Goal: Complete application form

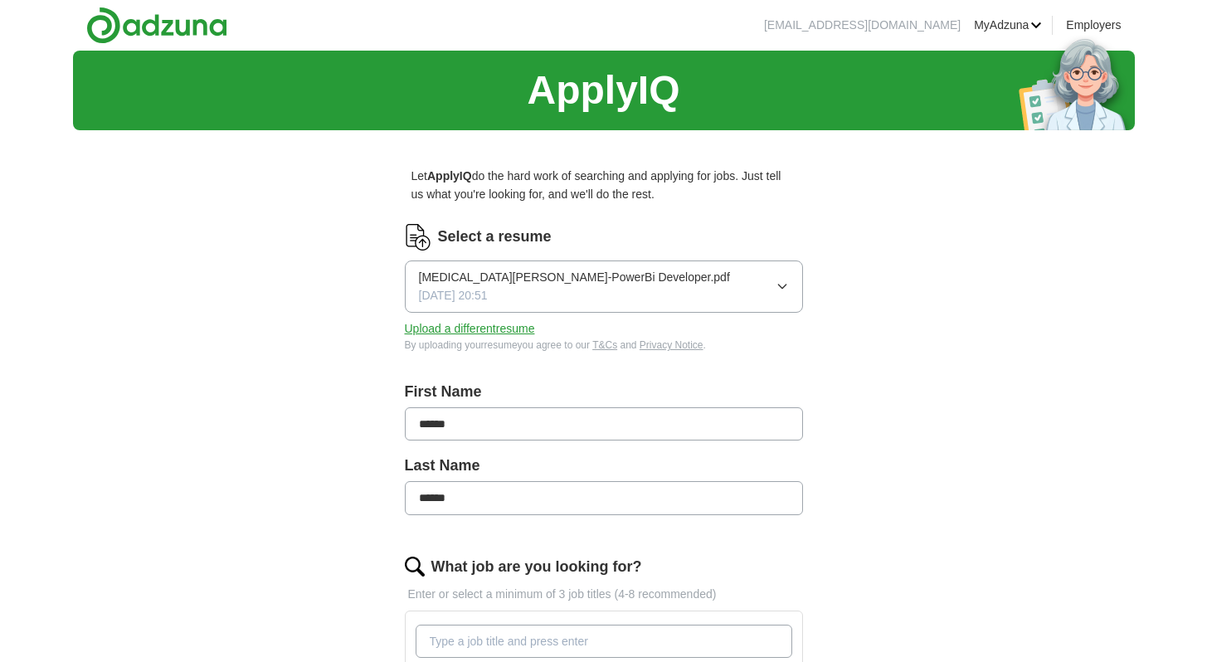
click at [476, 325] on button "Upload a different resume" at bounding box center [470, 328] width 130 height 18
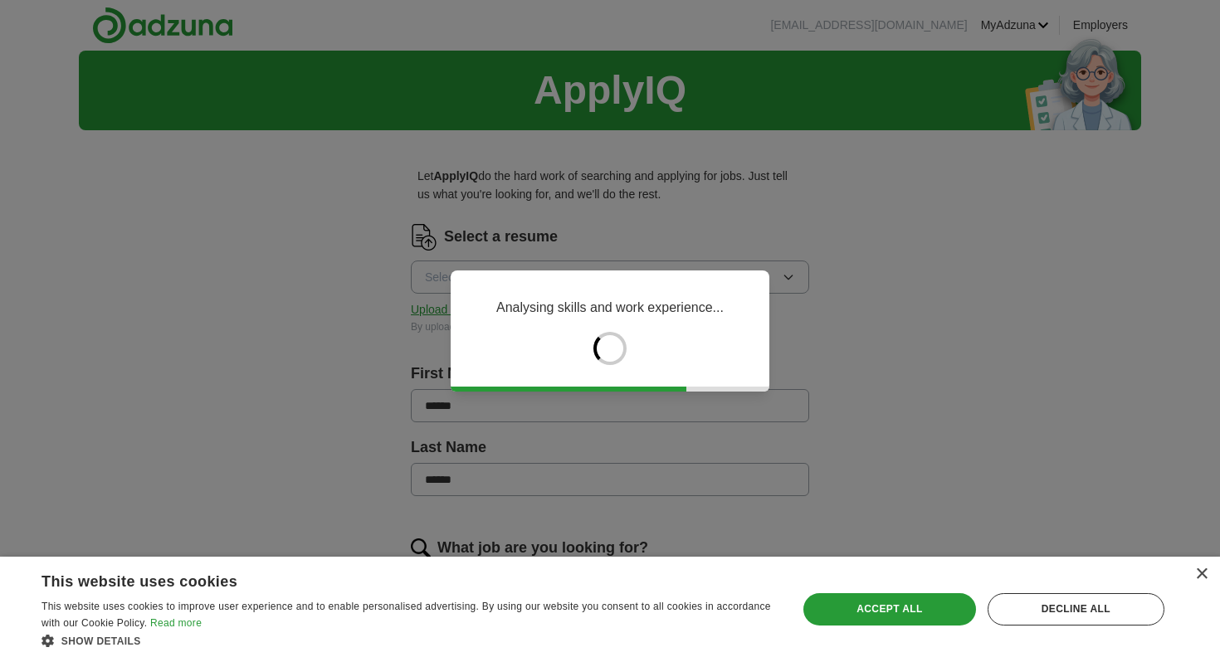
click at [1206, 575] on div "× This website uses cookies This website uses cookies to improve user experienc…" at bounding box center [610, 609] width 1220 height 105
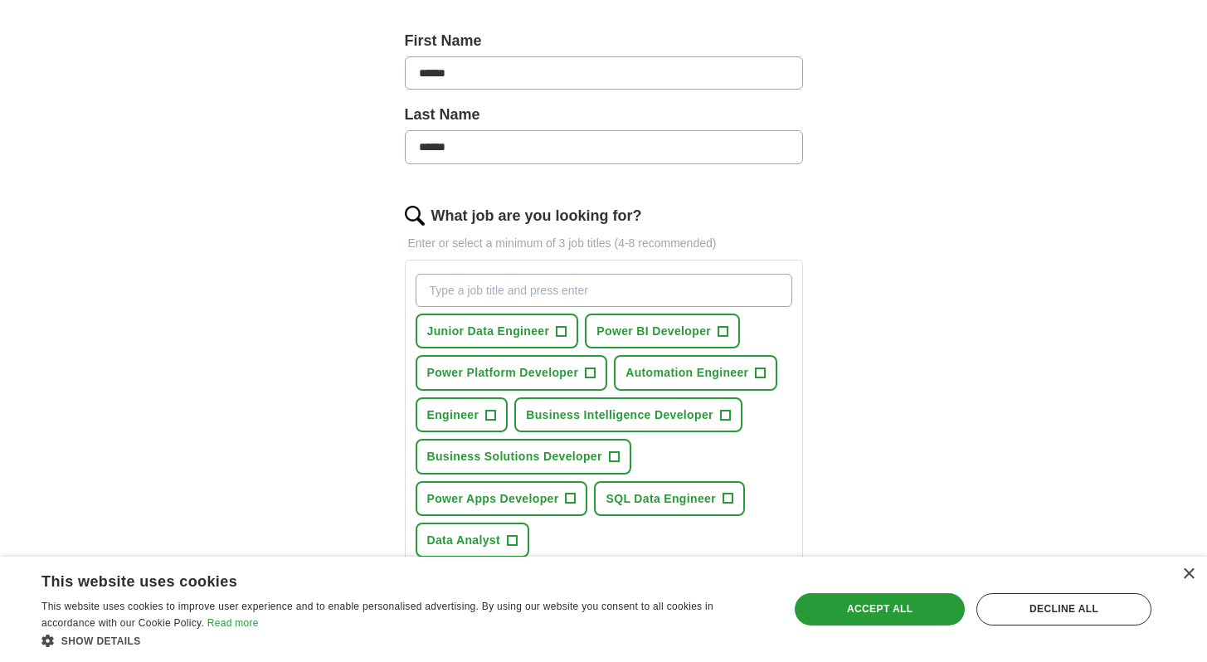
scroll to position [355, 0]
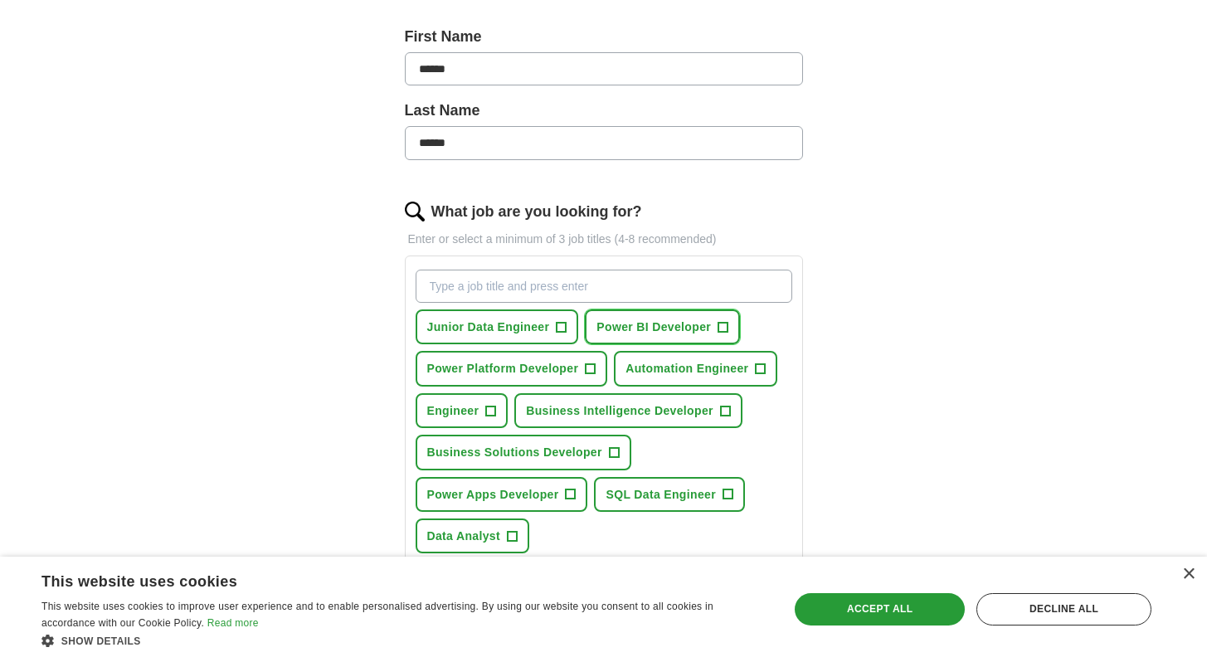
click at [662, 326] on span "Power BI Developer" at bounding box center [654, 327] width 115 height 18
click at [573, 363] on span "Power Platform Developer" at bounding box center [503, 368] width 152 height 18
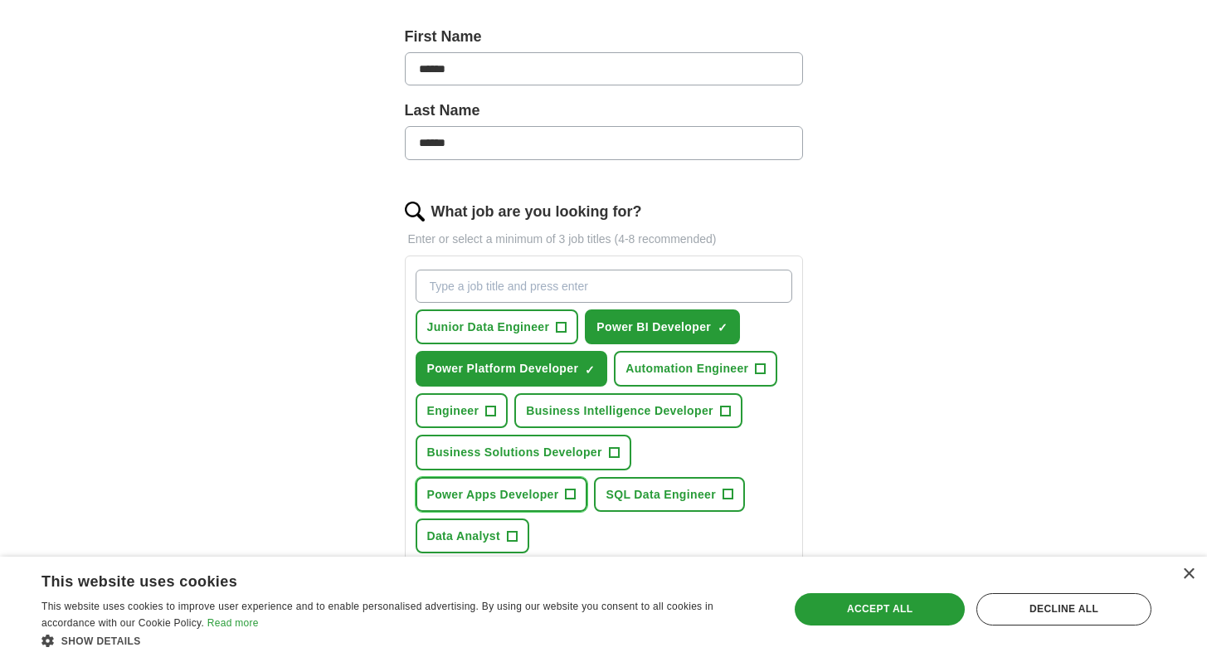
click at [542, 490] on span "Power Apps Developer" at bounding box center [493, 494] width 132 height 18
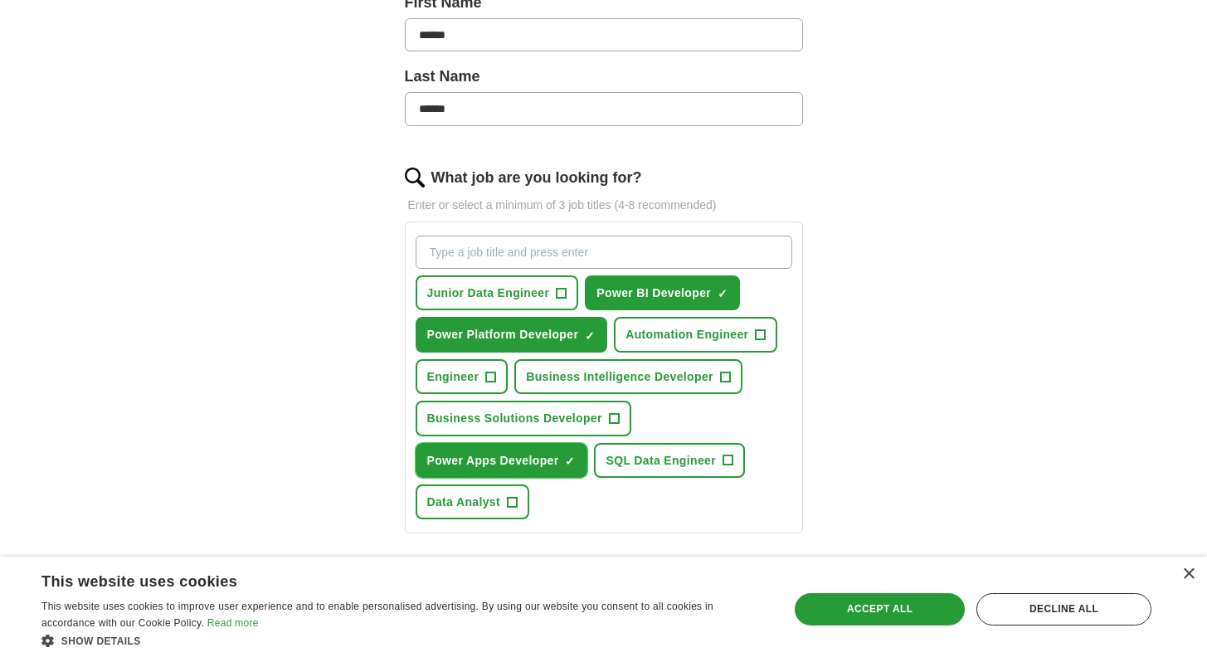
scroll to position [397, 0]
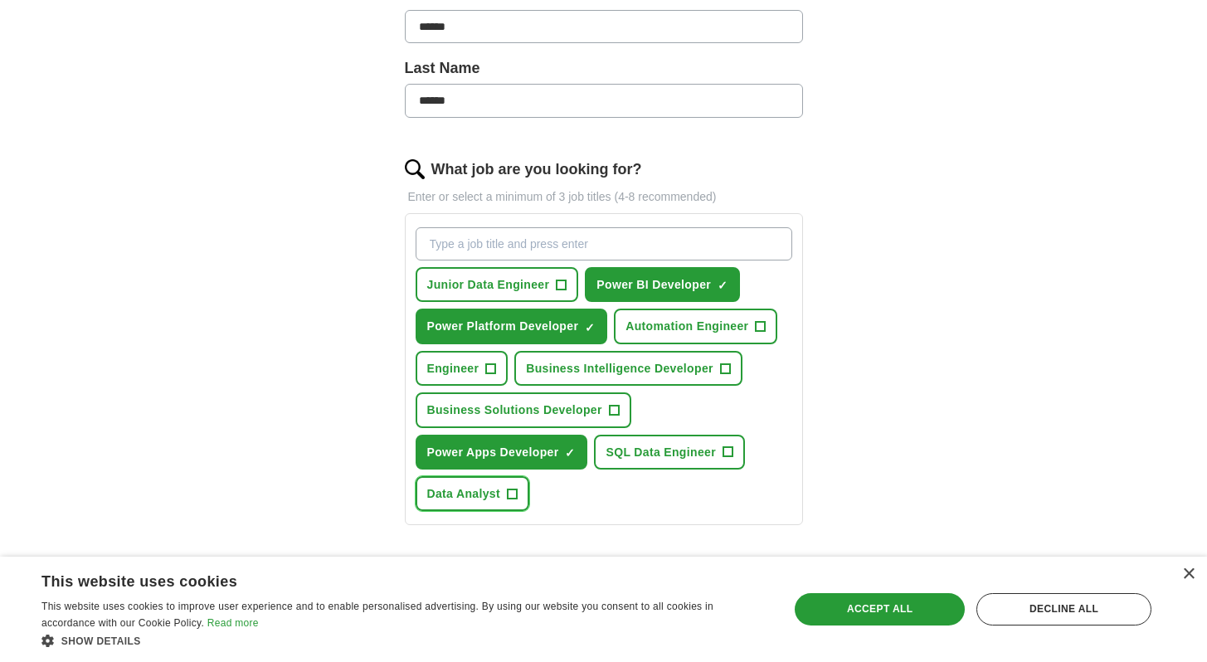
click at [508, 500] on span "+" at bounding box center [512, 493] width 10 height 13
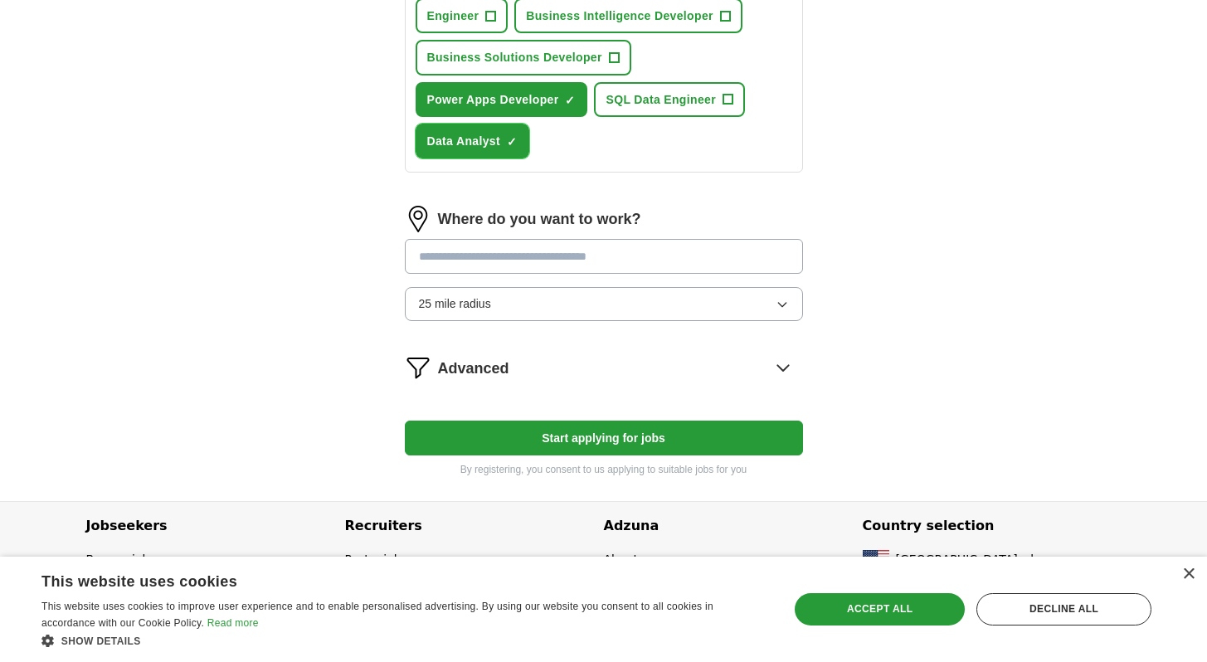
scroll to position [763, 0]
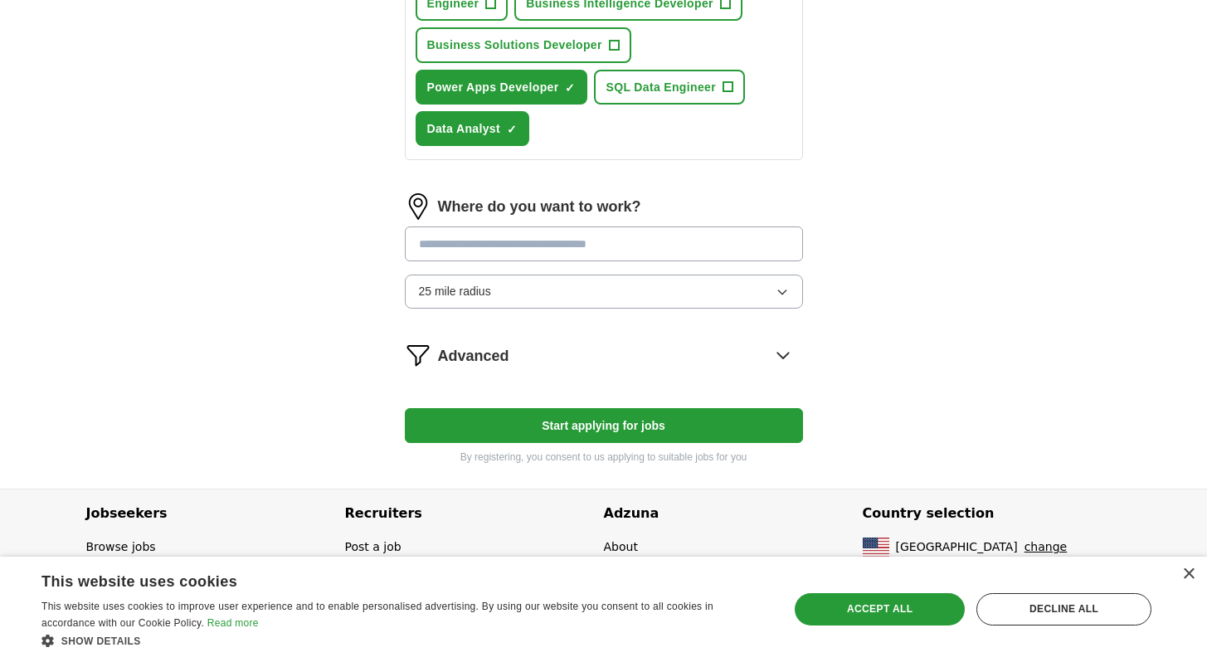
click at [518, 240] on input at bounding box center [604, 244] width 398 height 35
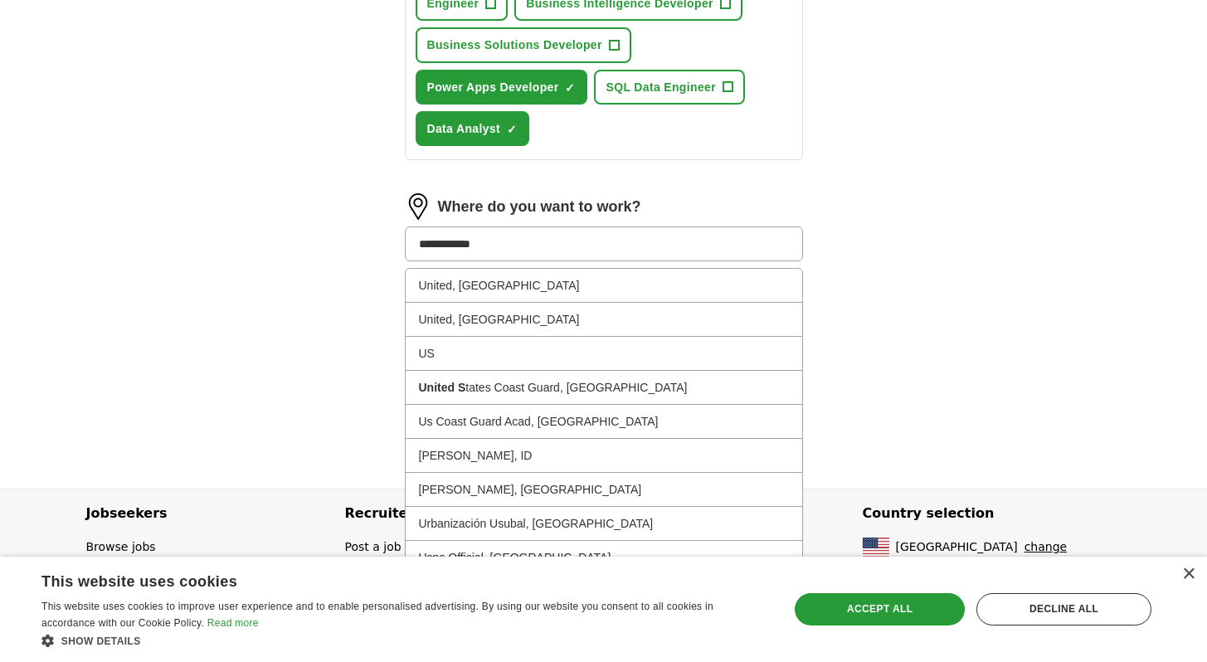
type input "**********"
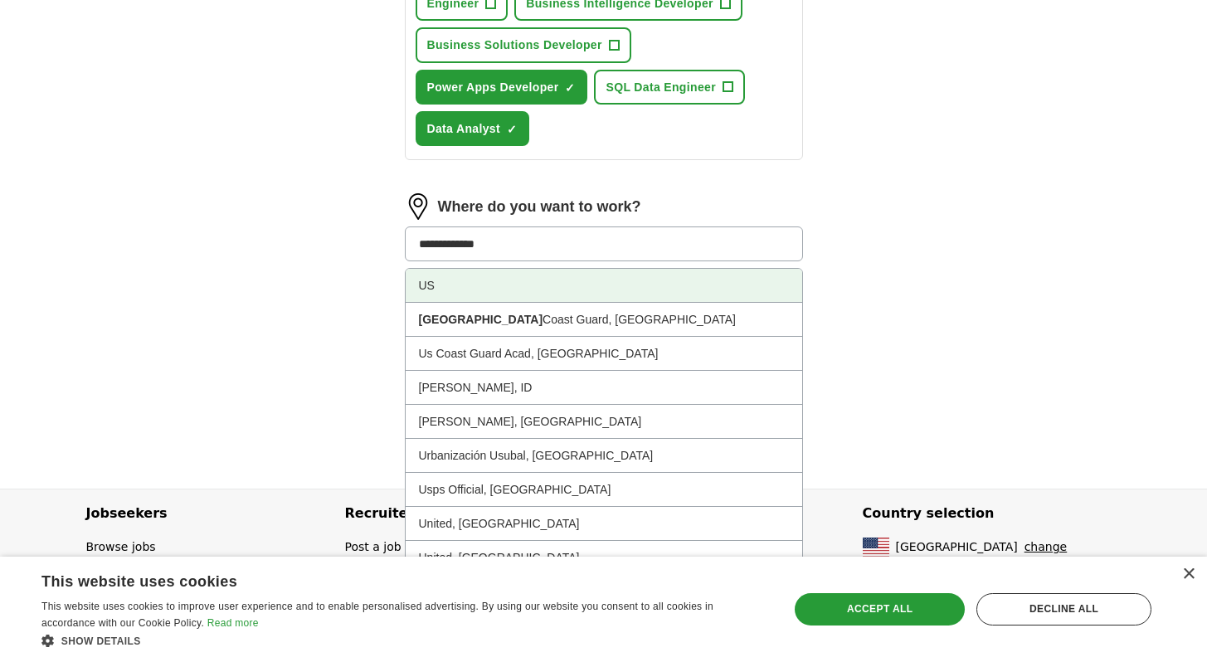
click at [534, 285] on li "US" at bounding box center [604, 286] width 397 height 34
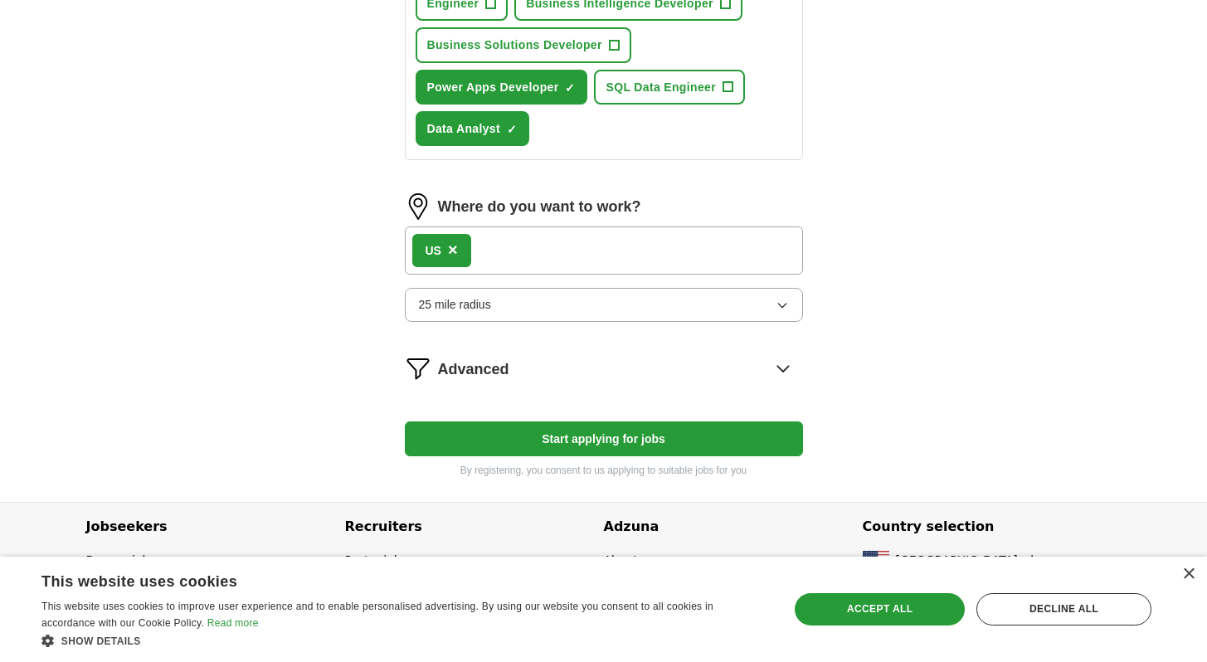
click at [454, 252] on span "×" at bounding box center [453, 250] width 10 height 18
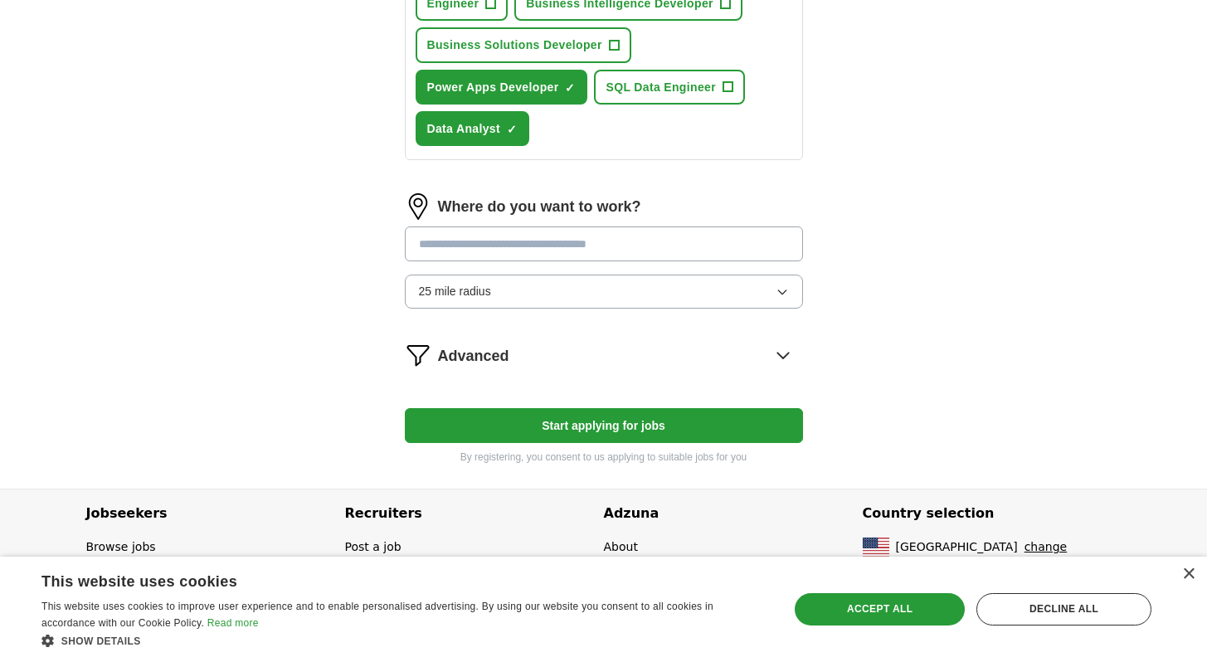
click at [454, 252] on input at bounding box center [604, 244] width 398 height 35
type input "*****"
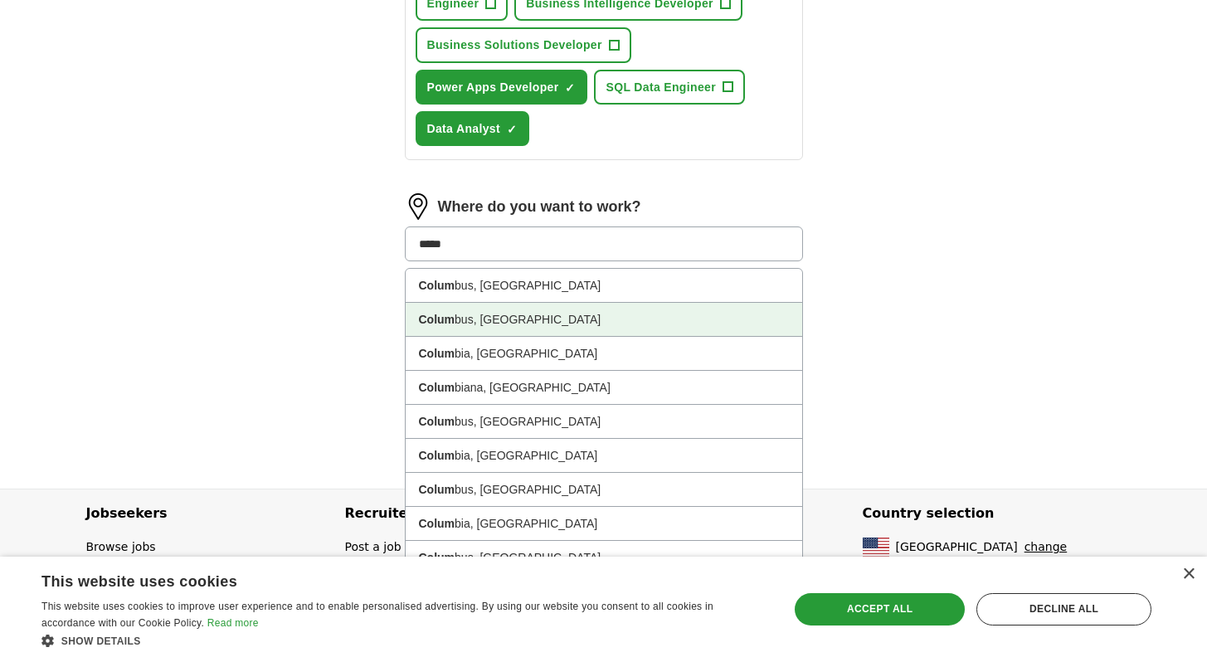
click at [469, 322] on li "Colum bus, [GEOGRAPHIC_DATA]" at bounding box center [604, 320] width 397 height 34
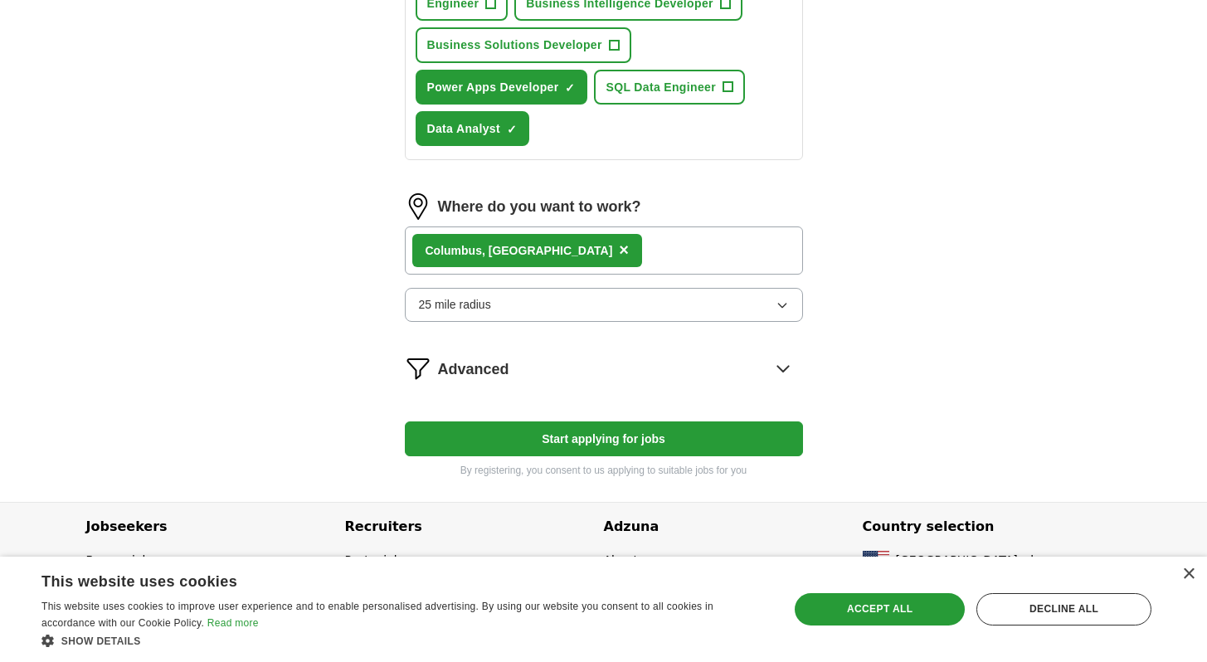
click at [561, 260] on div "Colum bus, [GEOGRAPHIC_DATA] ×" at bounding box center [604, 251] width 398 height 48
click at [619, 259] on span "×" at bounding box center [624, 250] width 10 height 18
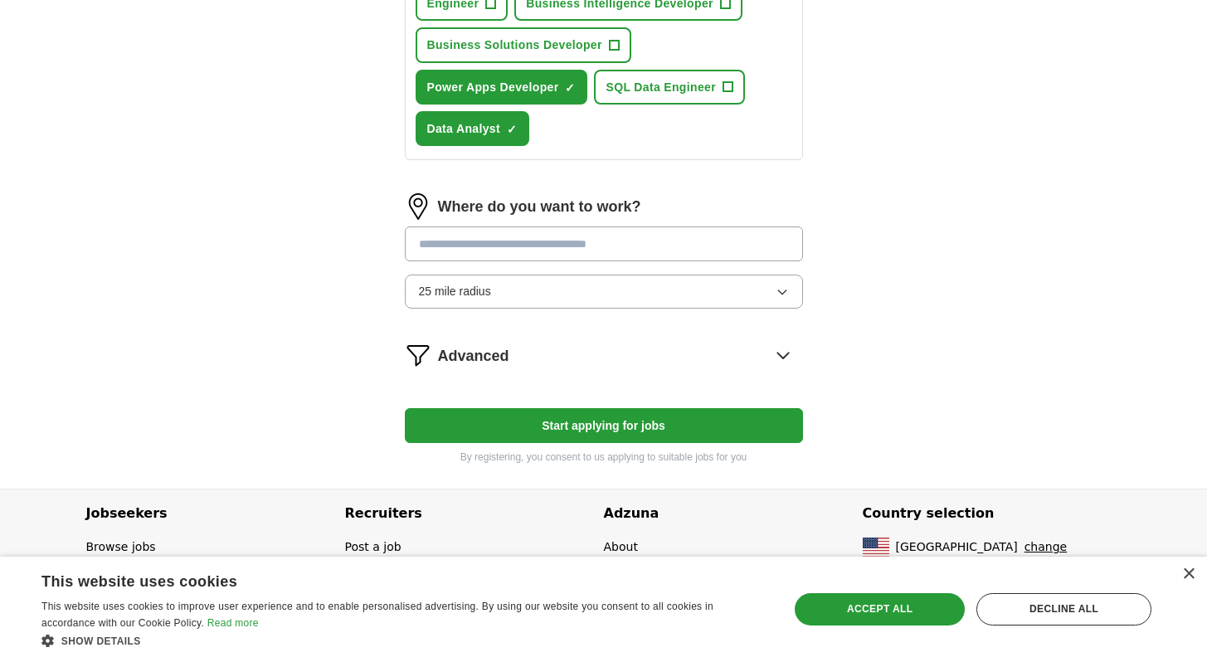
click at [496, 416] on button "Start applying for jobs" at bounding box center [604, 425] width 398 height 35
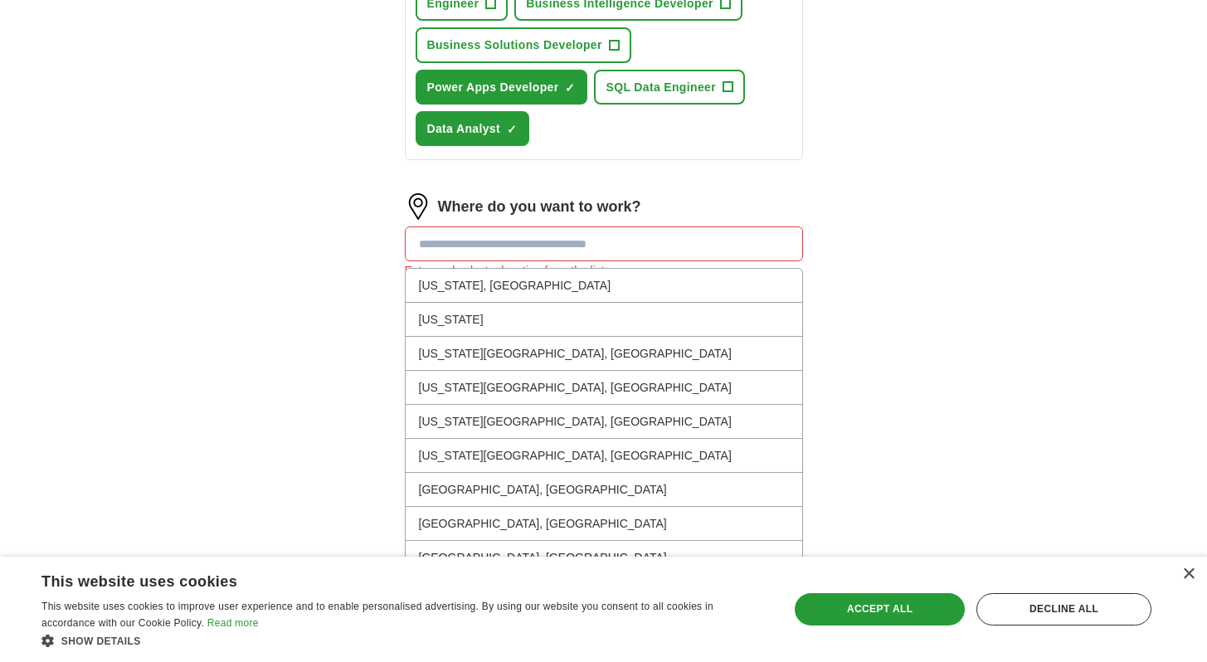
click at [491, 249] on input at bounding box center [604, 244] width 398 height 35
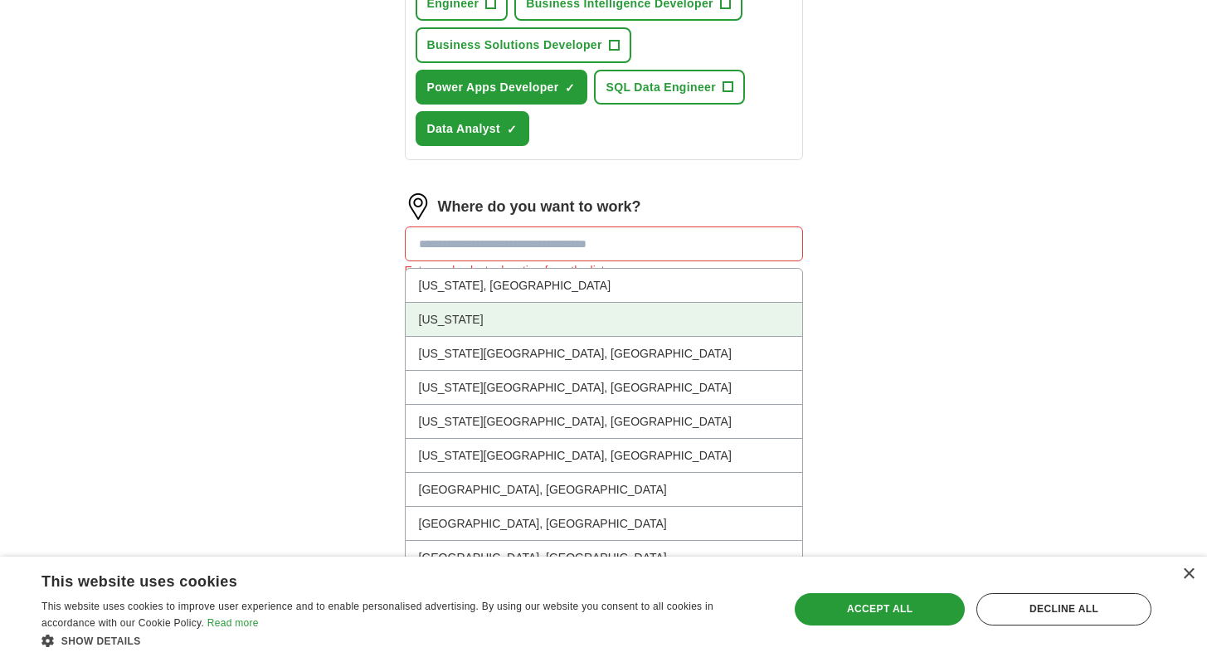
click at [462, 316] on li "[US_STATE]" at bounding box center [604, 320] width 397 height 34
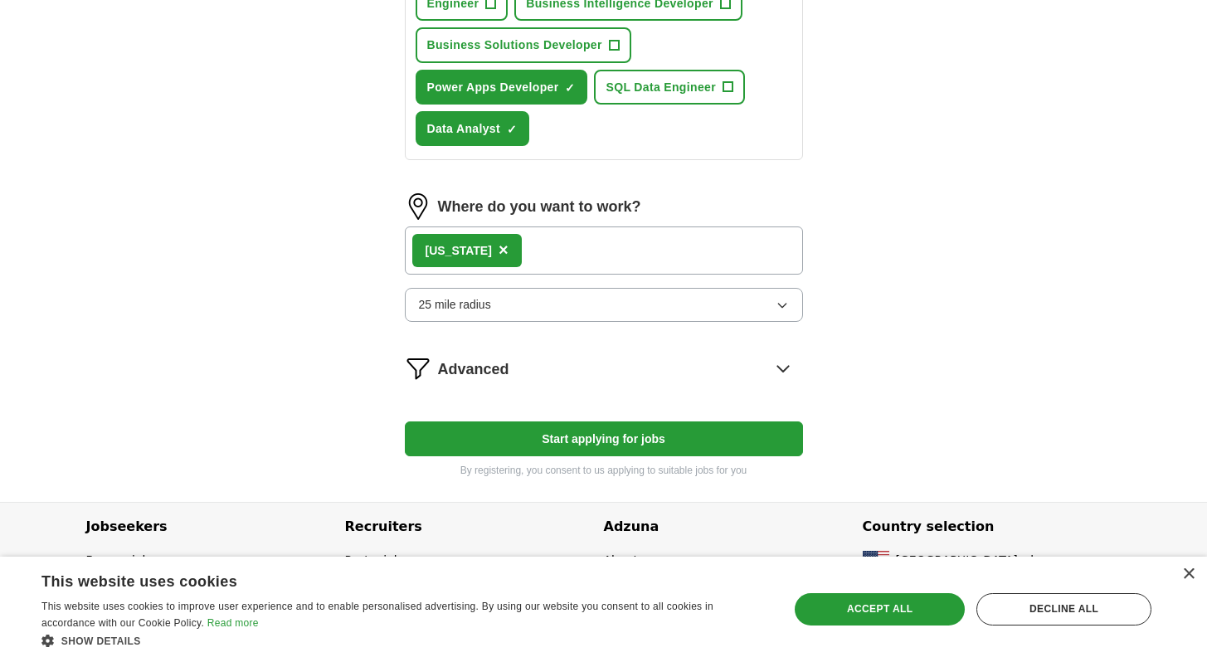
click at [523, 260] on div "[US_STATE] ×" at bounding box center [604, 251] width 398 height 48
click at [467, 315] on button "25 mile radius" at bounding box center [604, 304] width 398 height 33
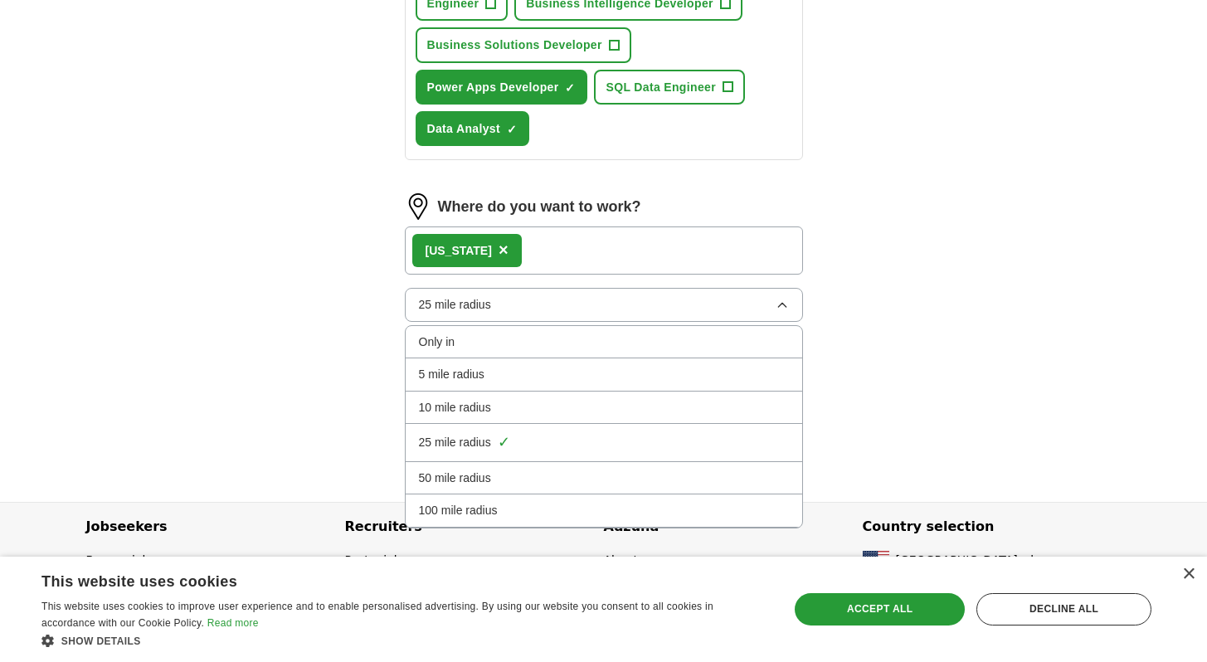
click at [447, 501] on span "100 mile radius" at bounding box center [458, 510] width 79 height 18
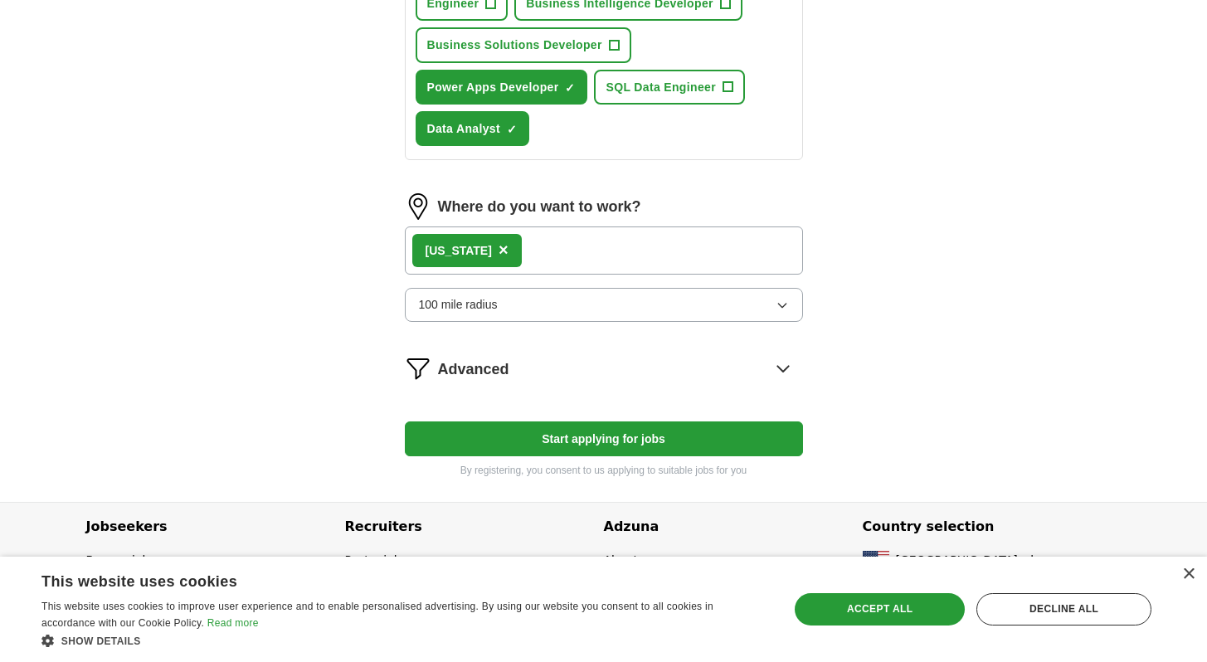
click at [499, 255] on span "×" at bounding box center [504, 250] width 10 height 18
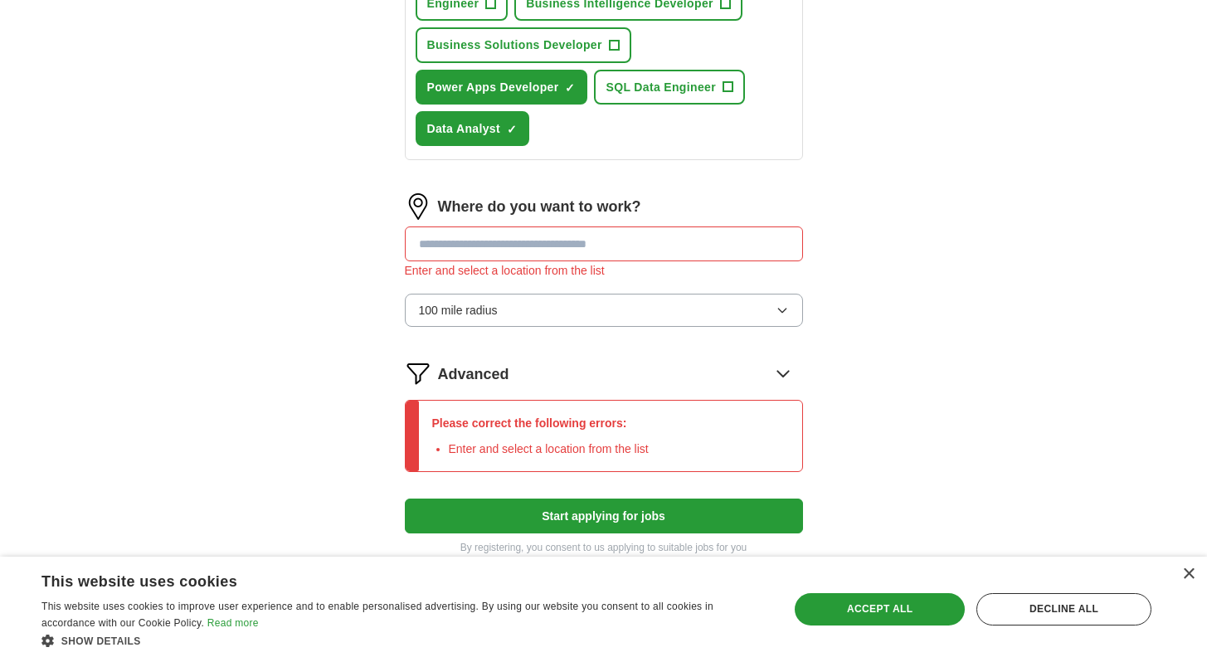
click at [466, 250] on input at bounding box center [604, 244] width 398 height 35
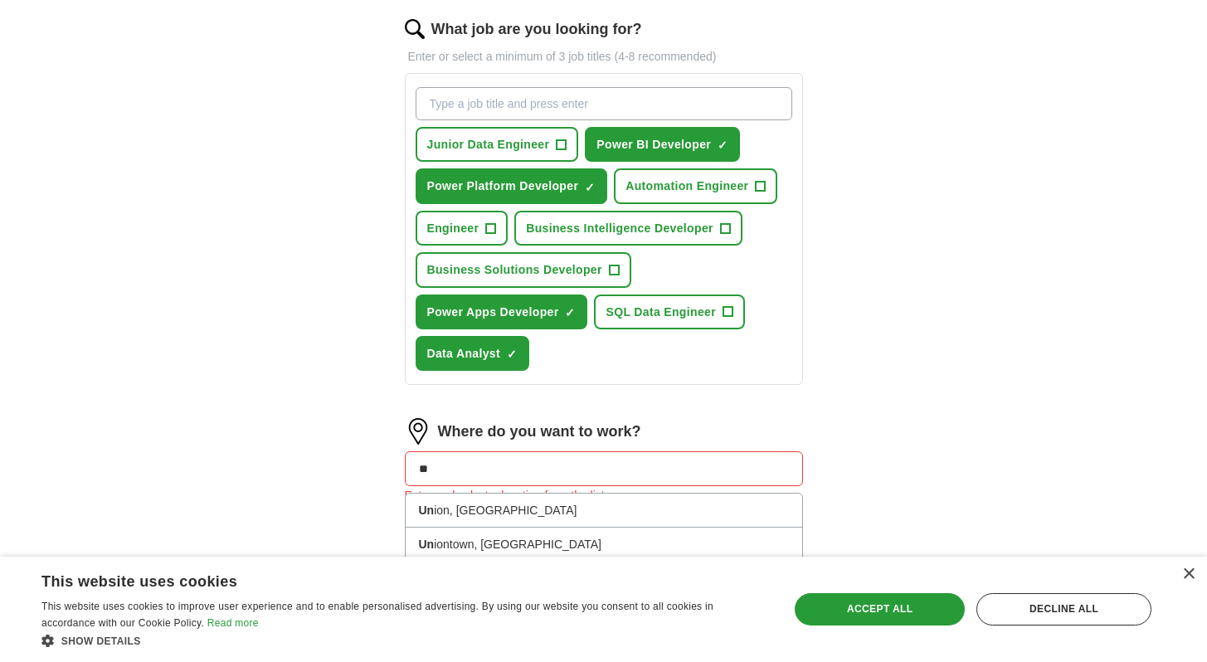
scroll to position [599, 0]
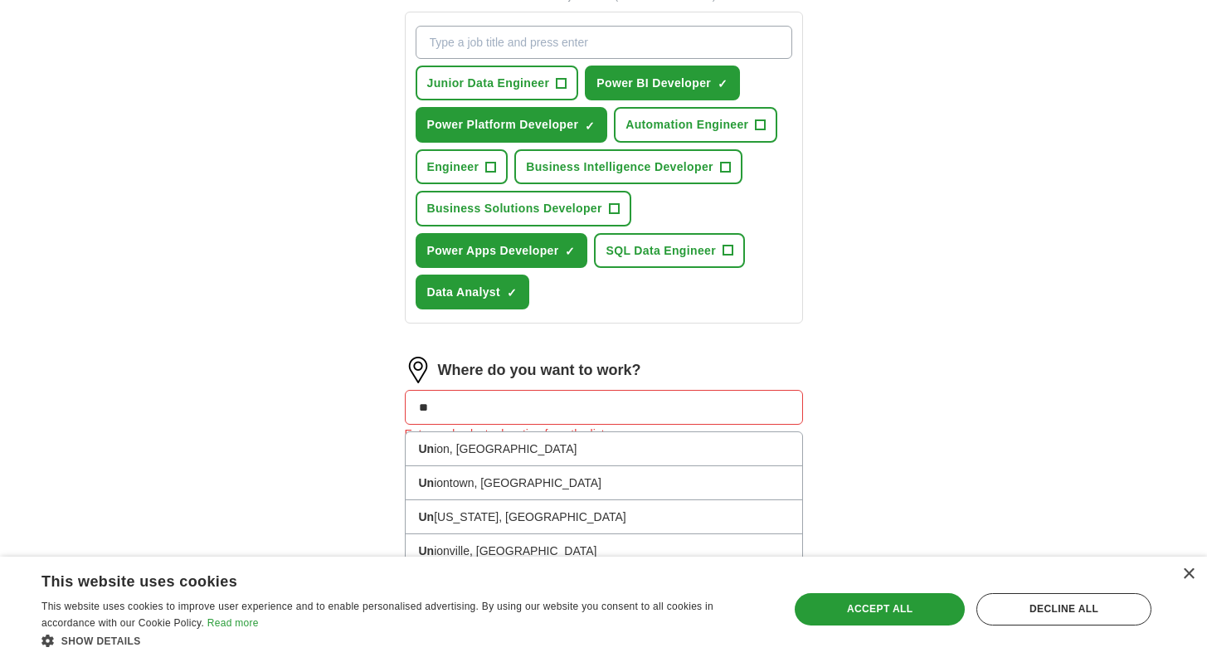
drag, startPoint x: 454, startPoint y: 408, endPoint x: 401, endPoint y: 408, distance: 53.1
click at [401, 408] on div "Let ApplyIQ do the hard work of searching and applying for jobs. Just tell us w…" at bounding box center [604, 143] width 531 height 1198
type input "**"
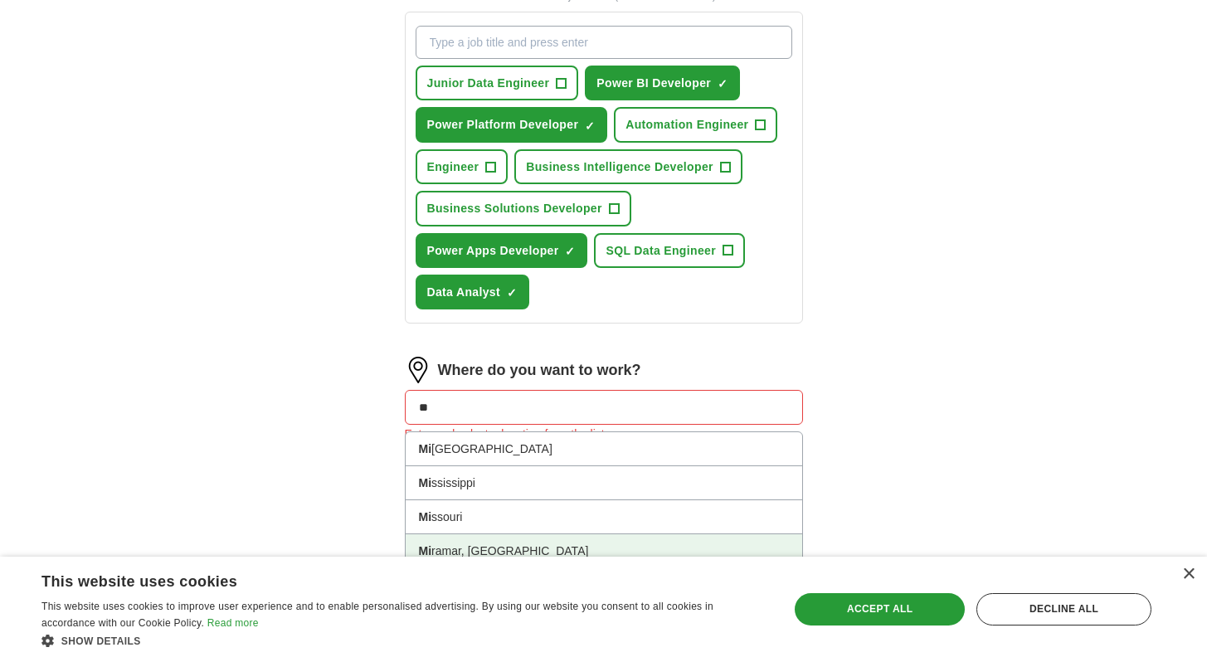
click at [545, 534] on li "Mi ssouri" at bounding box center [604, 517] width 397 height 34
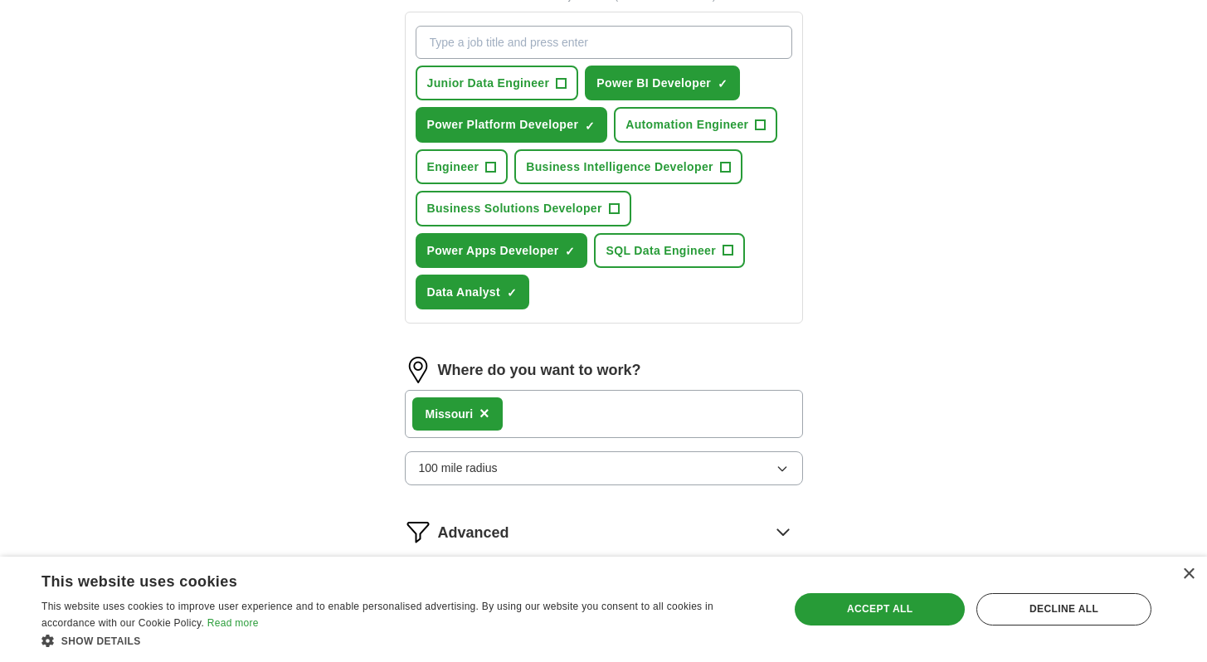
click at [561, 420] on div "Mi ssouri ×" at bounding box center [604, 414] width 398 height 48
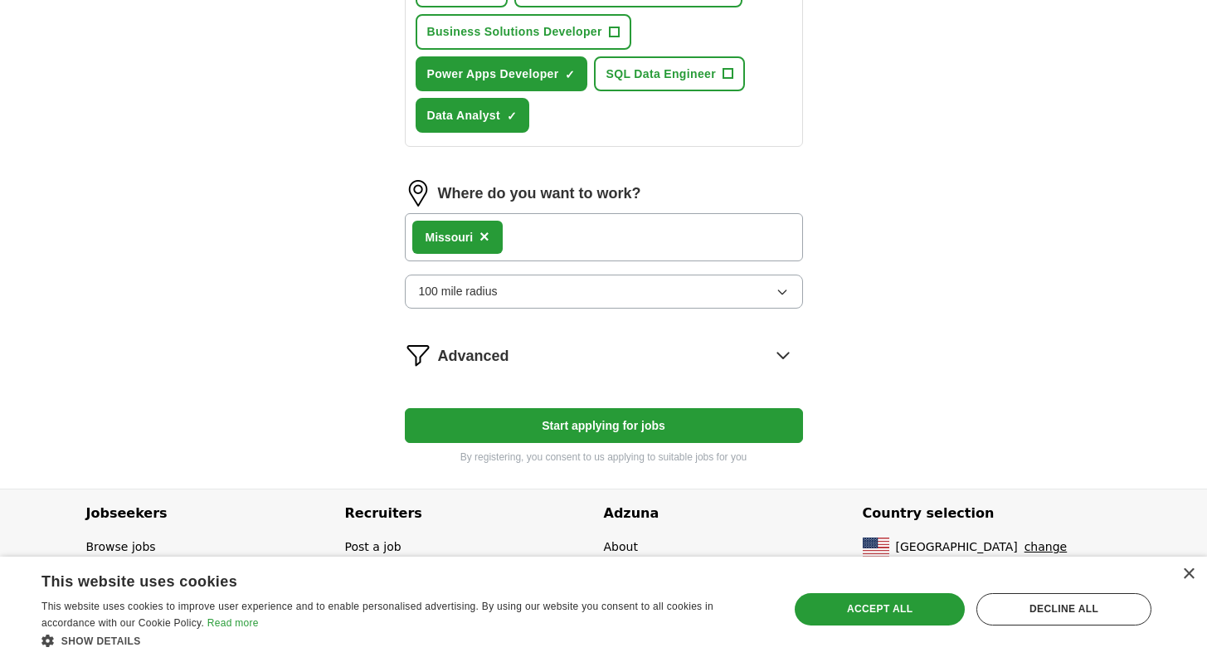
click at [483, 239] on span "×" at bounding box center [485, 236] width 10 height 18
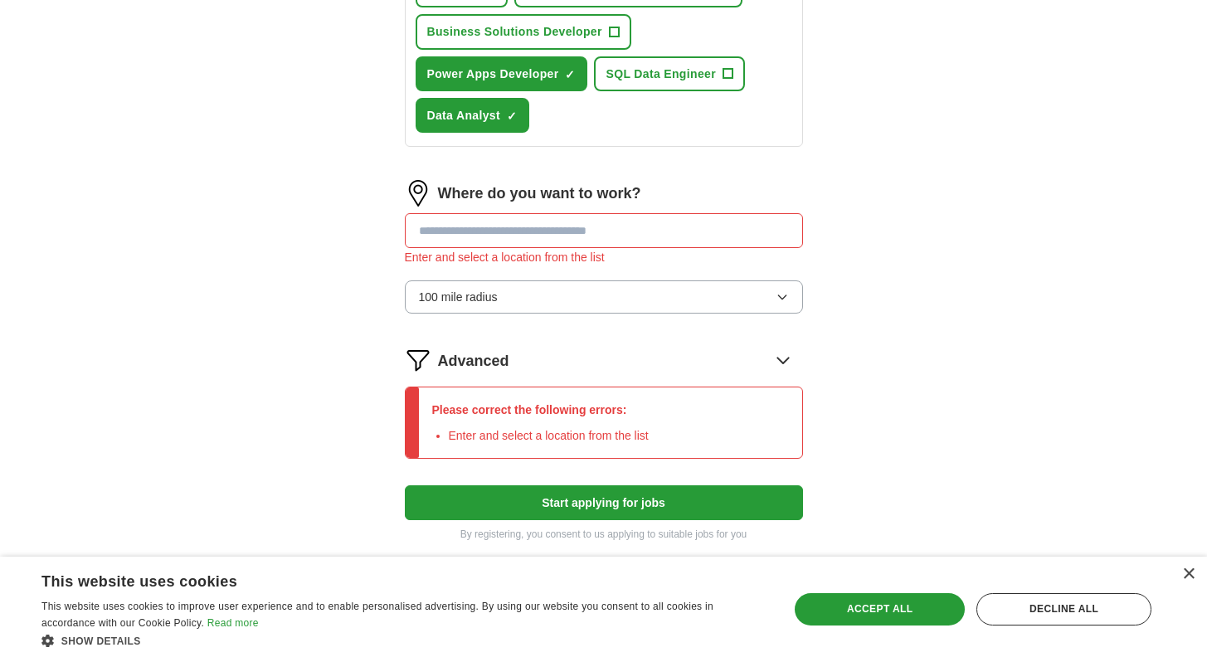
click at [483, 239] on input at bounding box center [604, 230] width 398 height 35
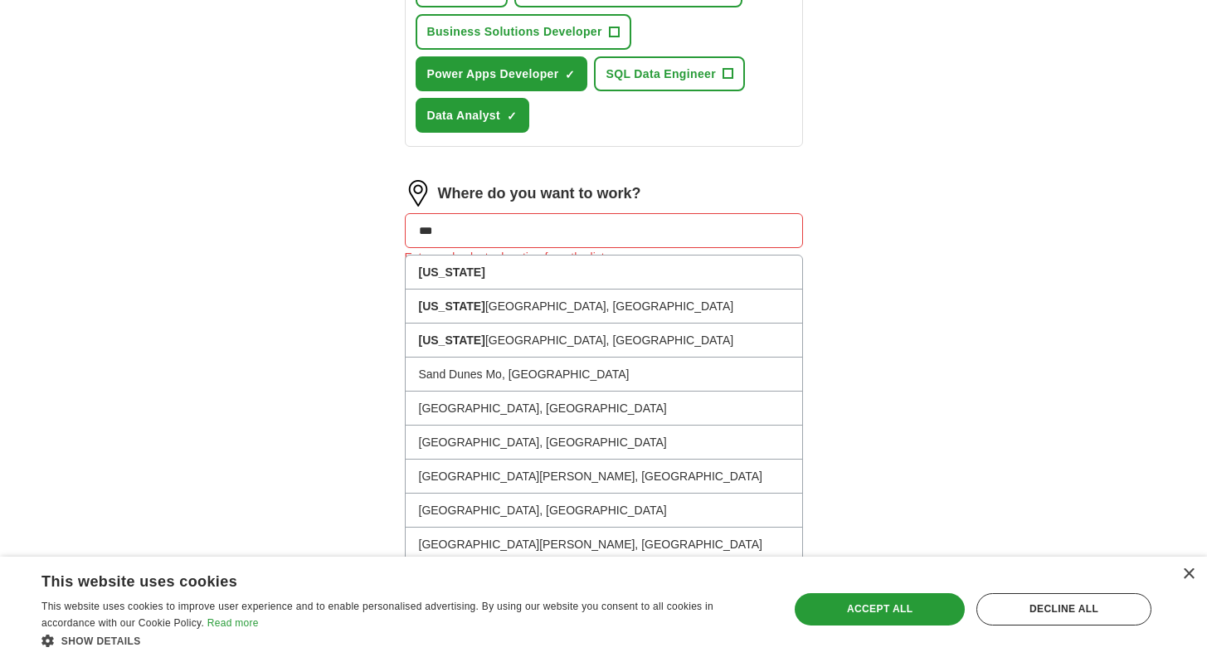
type input "****"
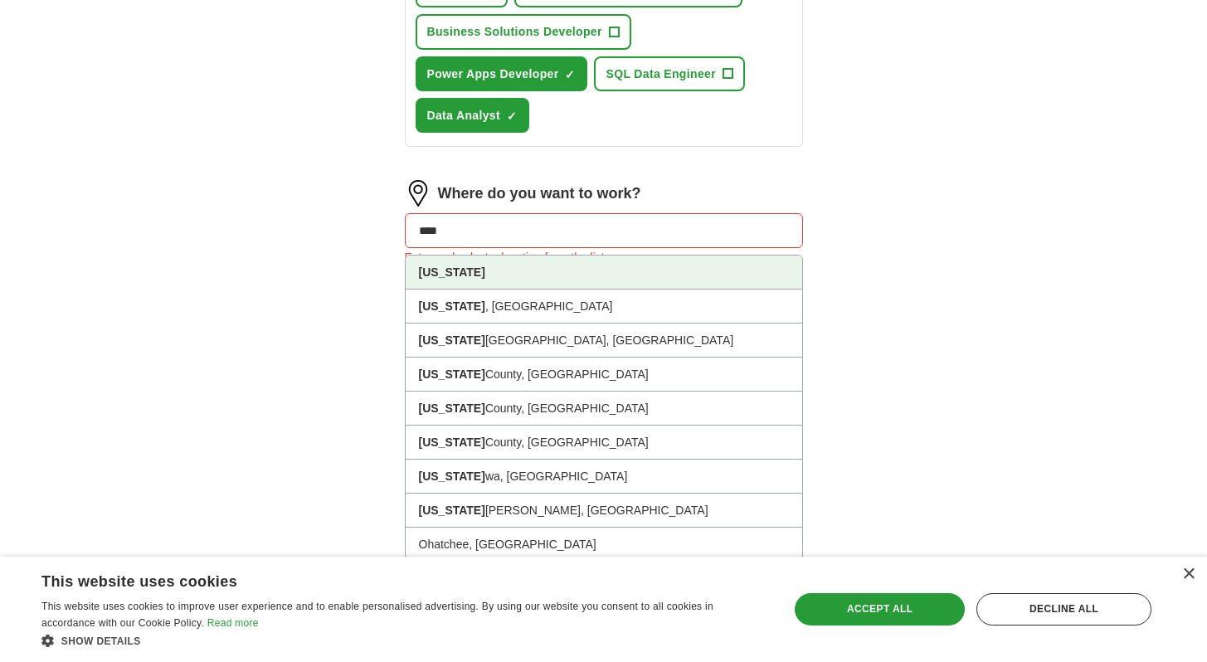
click at [484, 274] on li "[US_STATE]" at bounding box center [604, 273] width 397 height 34
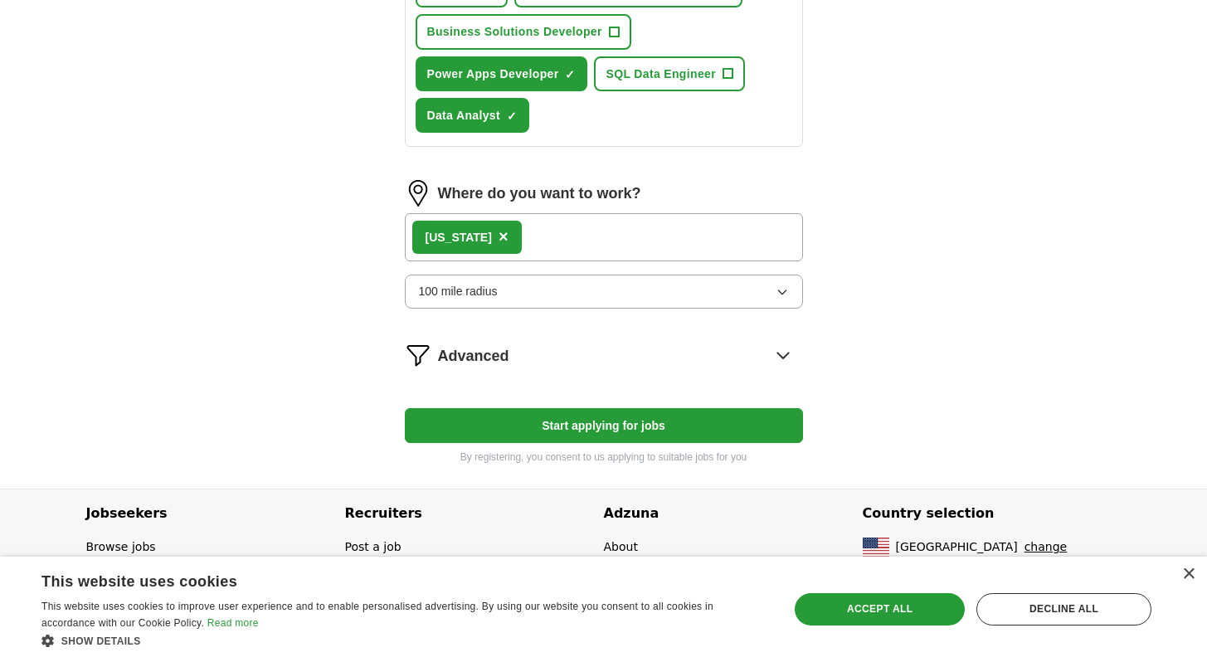
click at [636, 430] on button "Start applying for jobs" at bounding box center [604, 425] width 398 height 35
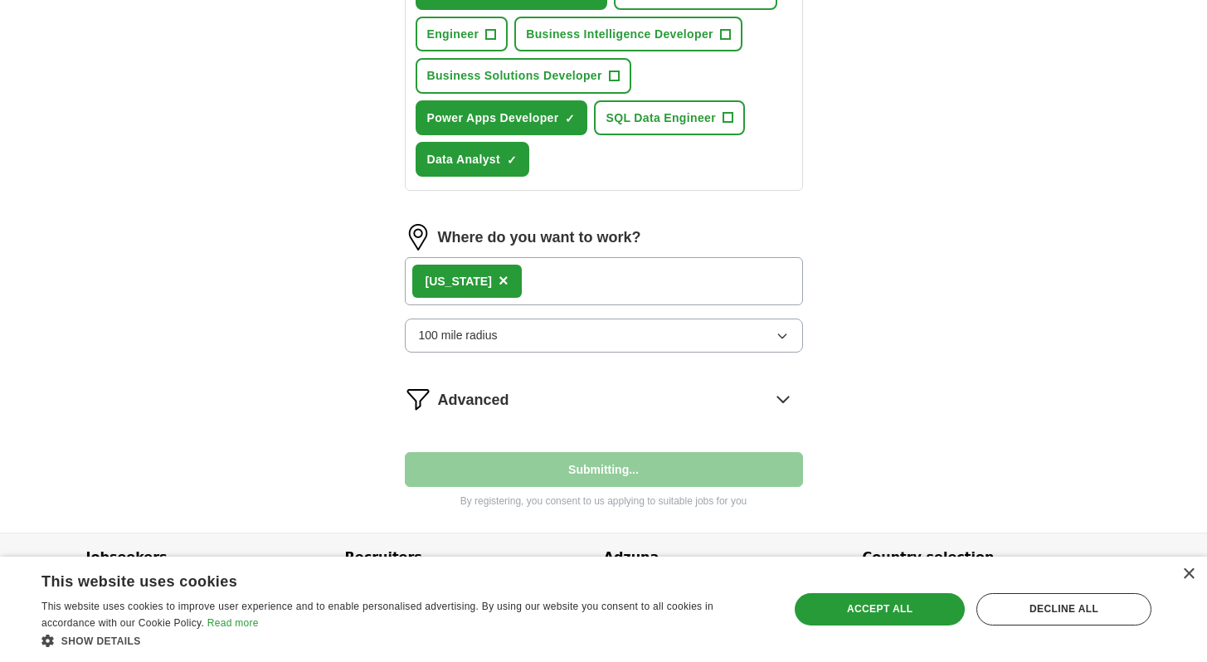
select select "**"
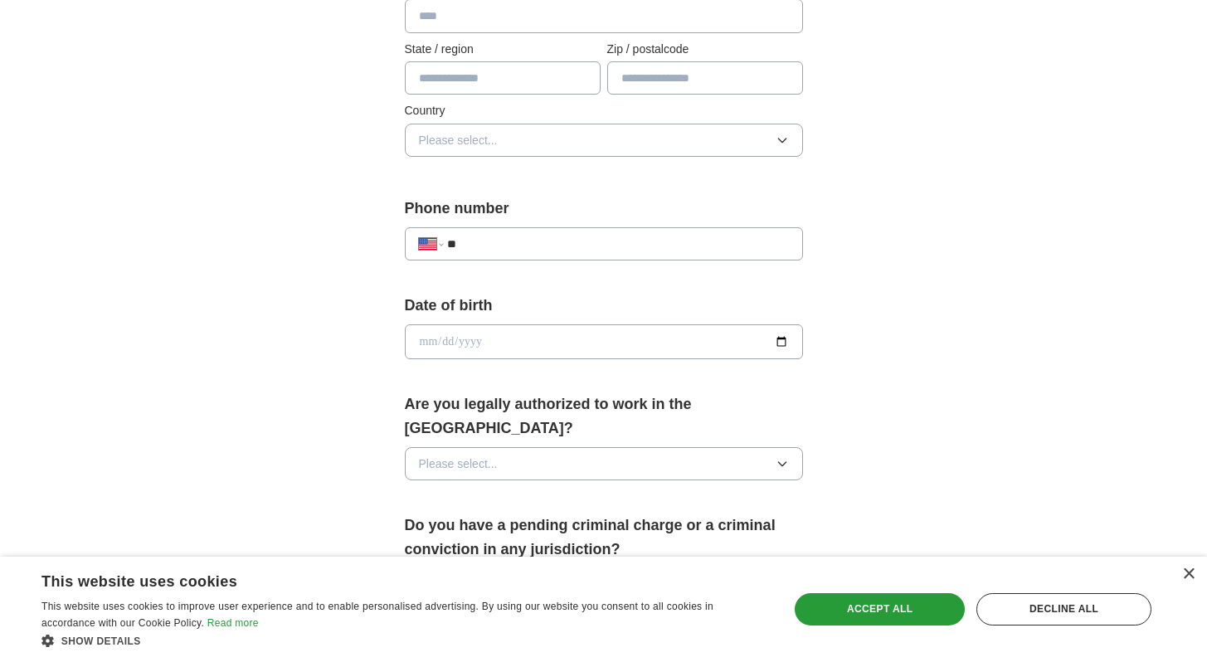
scroll to position [378, 0]
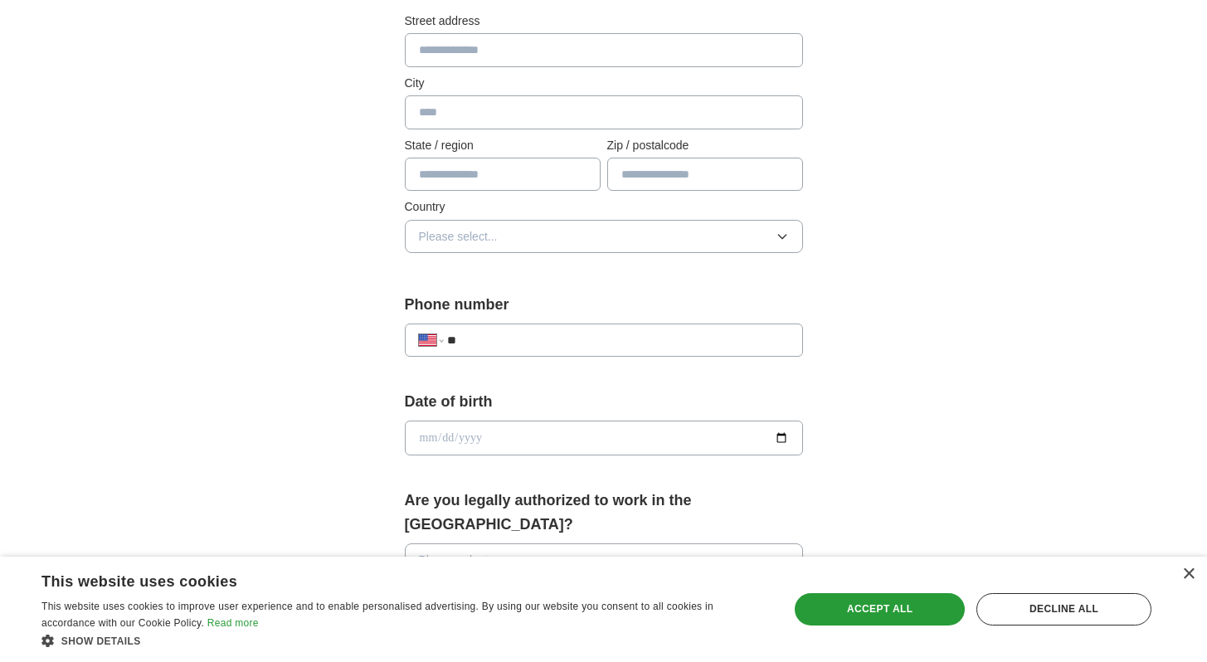
click at [504, 334] on input "**" at bounding box center [617, 340] width 341 height 18
type input "**********"
click at [465, 435] on input "date" at bounding box center [604, 438] width 398 height 35
click at [435, 441] on input "date" at bounding box center [604, 438] width 398 height 35
type input "**********"
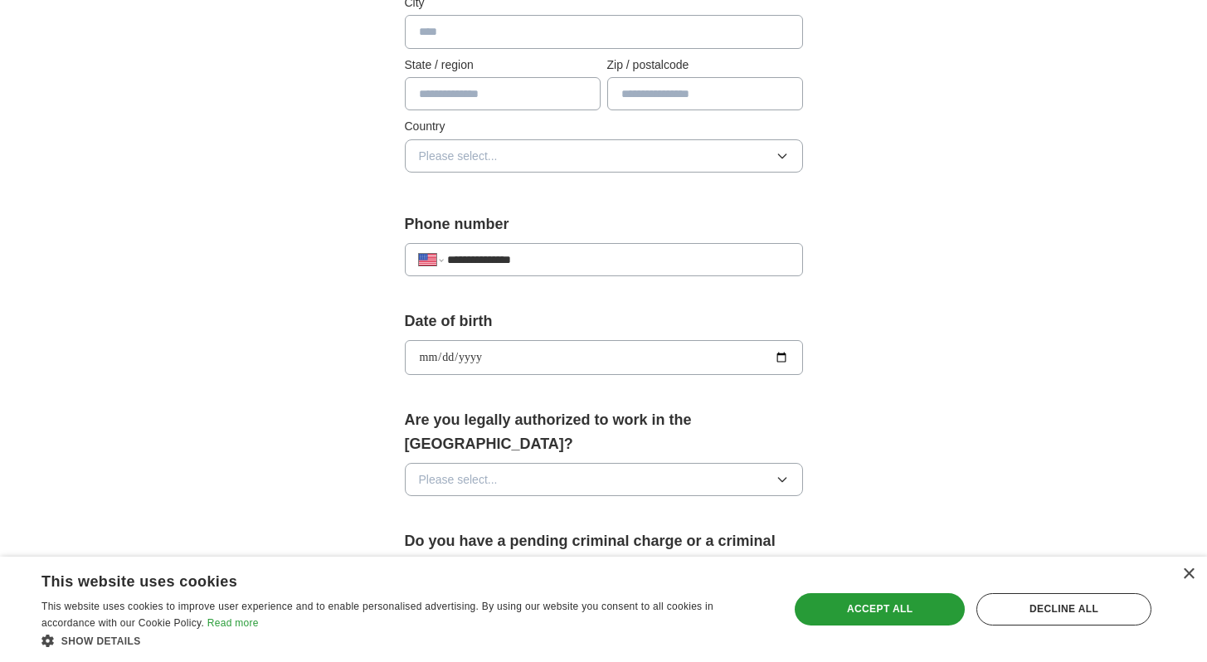
scroll to position [476, 0]
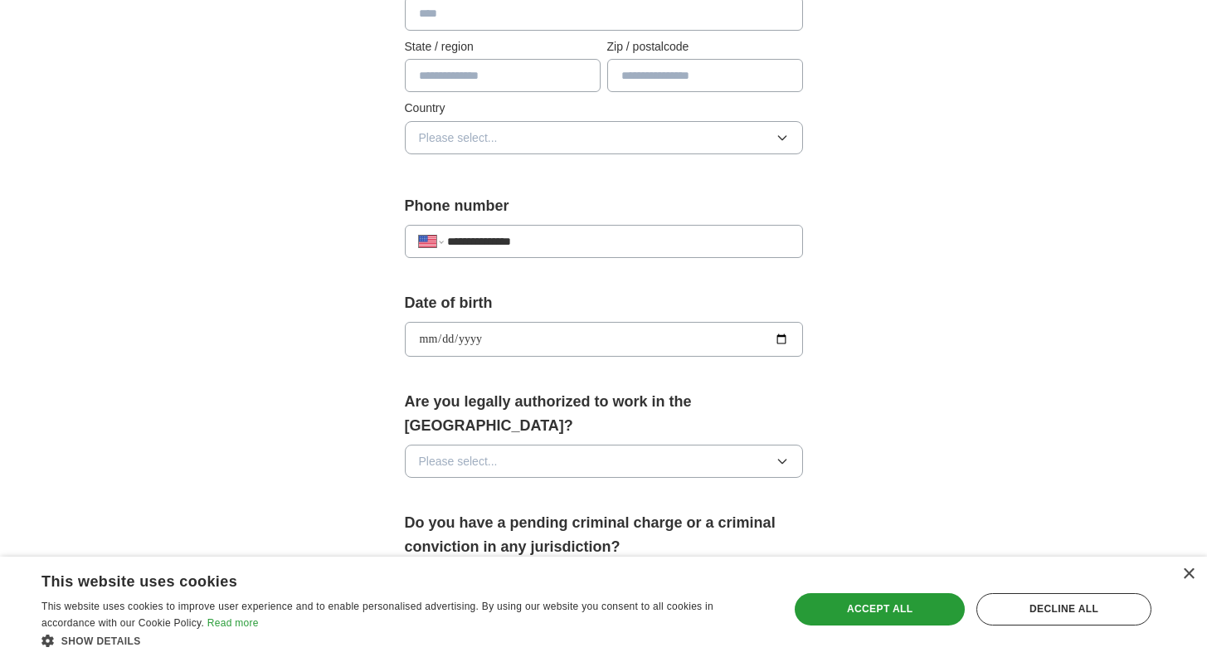
click at [485, 452] on span "Please select..." at bounding box center [458, 461] width 79 height 18
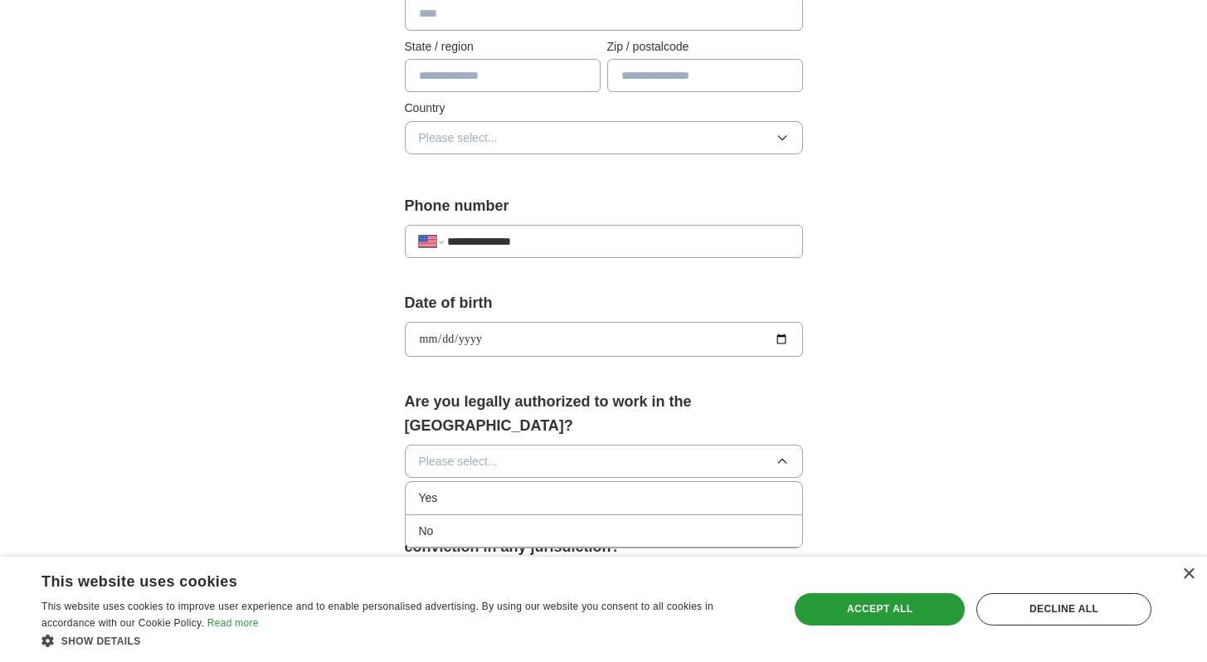
click at [461, 489] on div "Yes" at bounding box center [604, 498] width 370 height 18
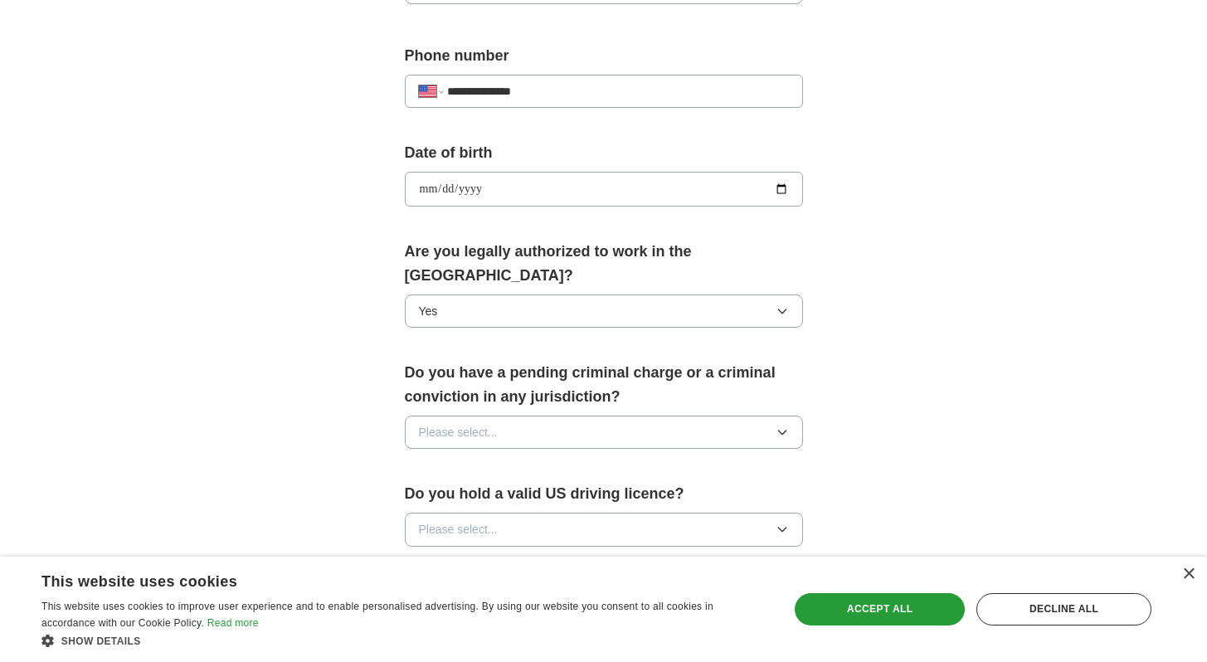
scroll to position [635, 0]
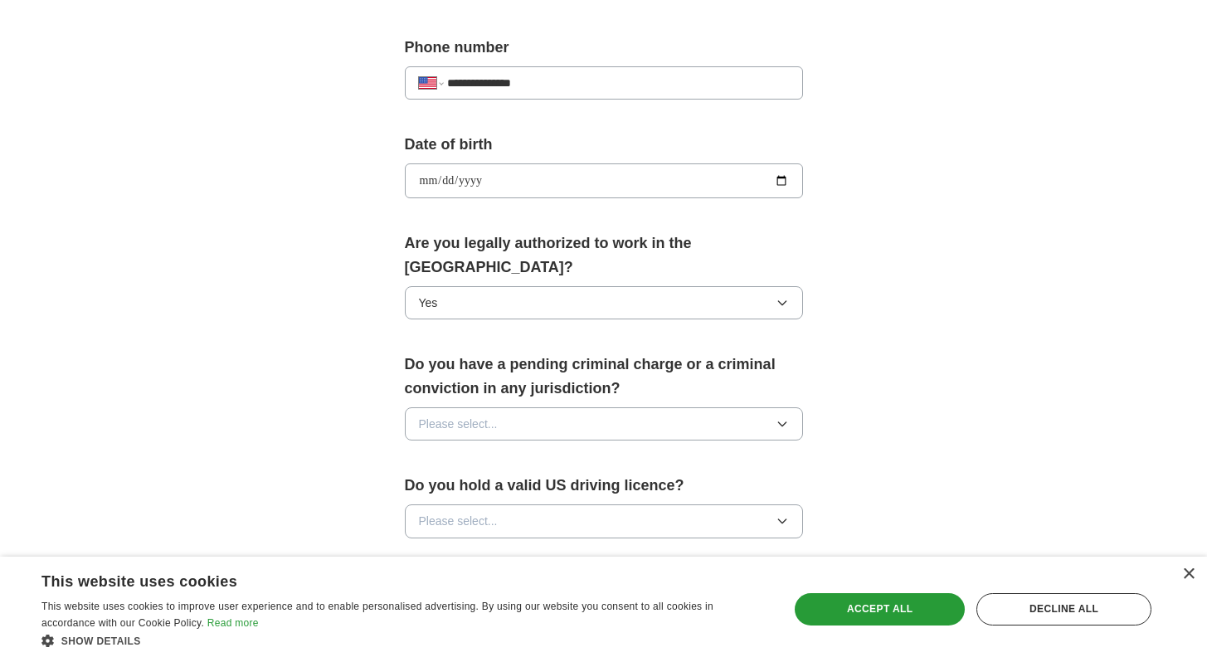
click at [495, 415] on span "Please select..." at bounding box center [458, 424] width 79 height 18
click at [460, 485] on div "No" at bounding box center [604, 494] width 370 height 18
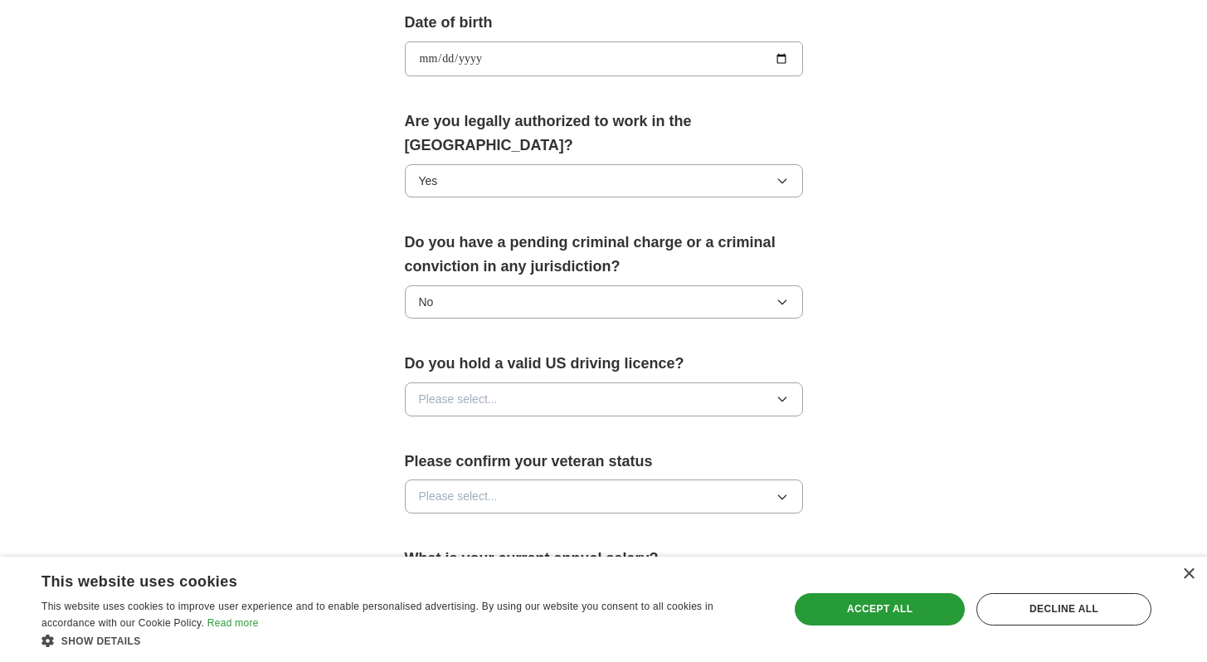
scroll to position [805, 0]
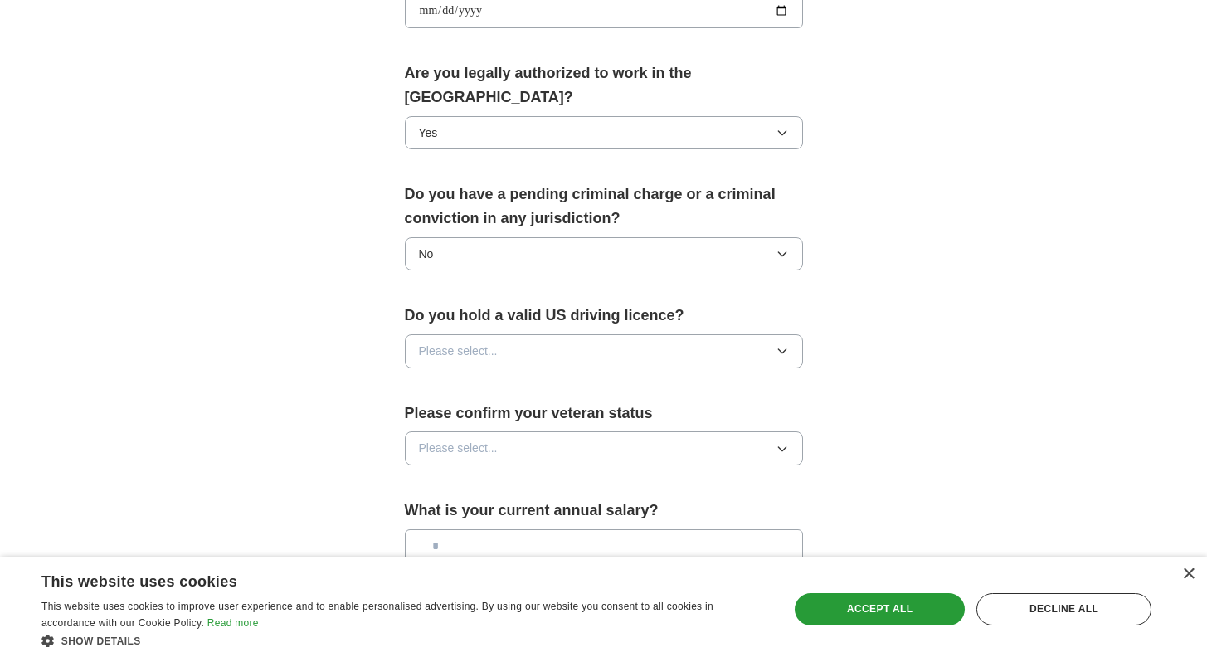
click at [519, 334] on button "Please select..." at bounding box center [604, 350] width 398 height 33
click at [478, 379] on div "Yes" at bounding box center [604, 388] width 370 height 18
click at [461, 439] on span "Please select..." at bounding box center [458, 448] width 79 height 18
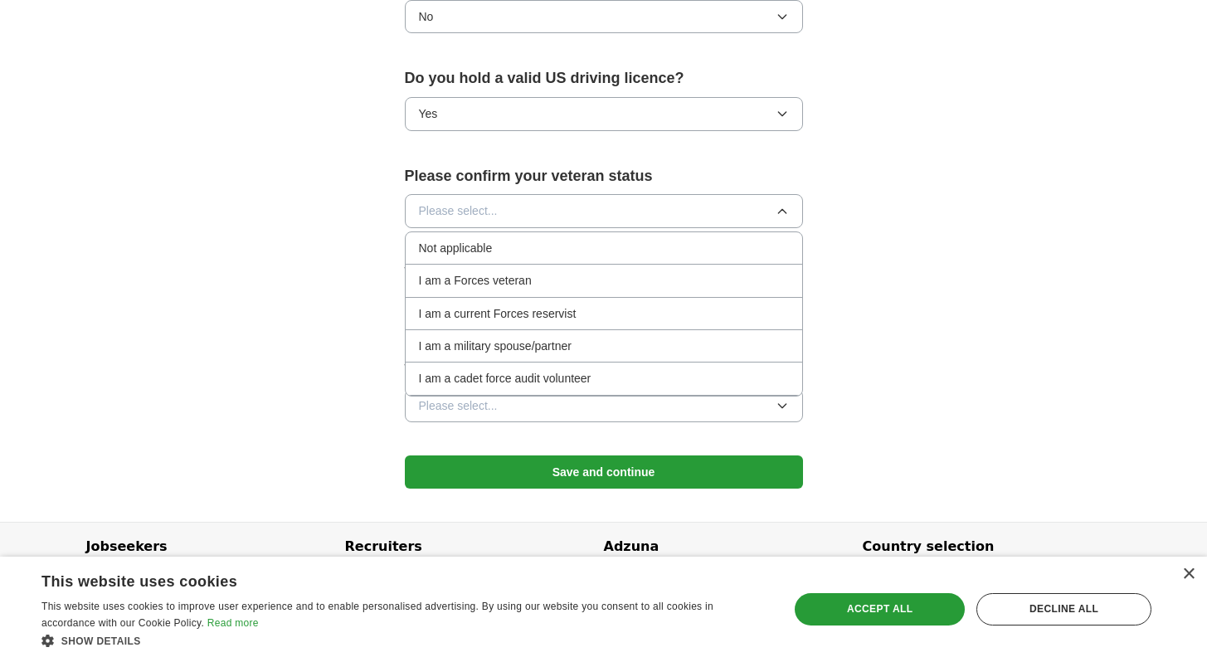
scroll to position [1051, 0]
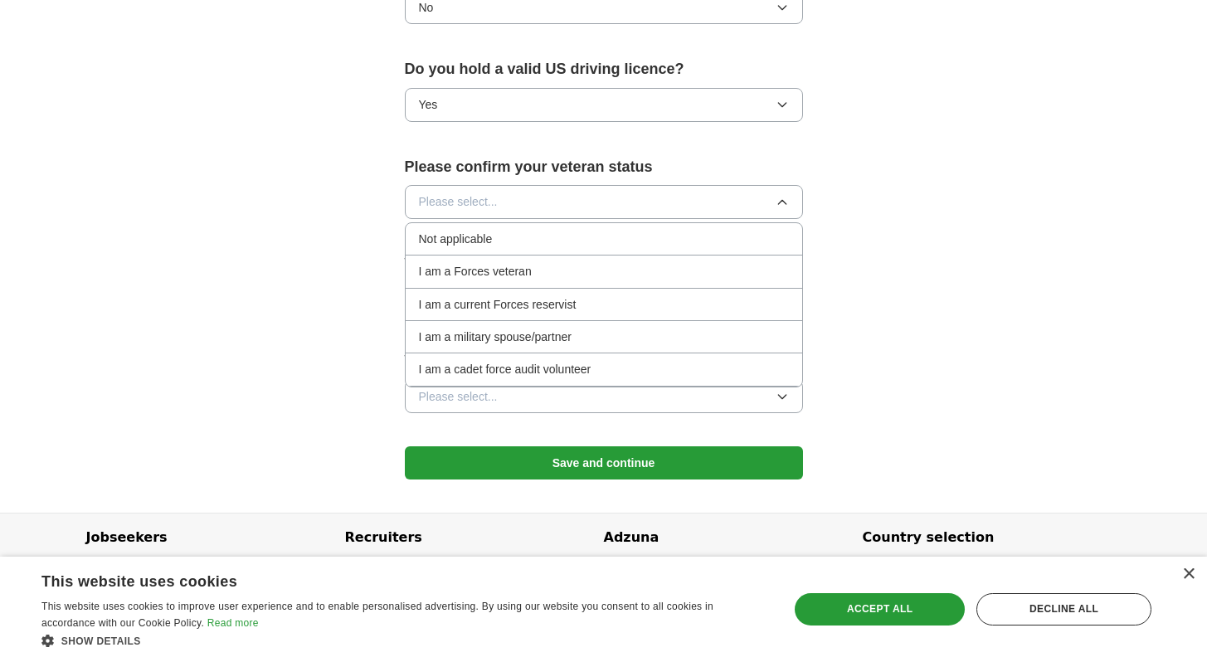
click at [493, 230] on span "Not applicable" at bounding box center [456, 239] width 74 height 18
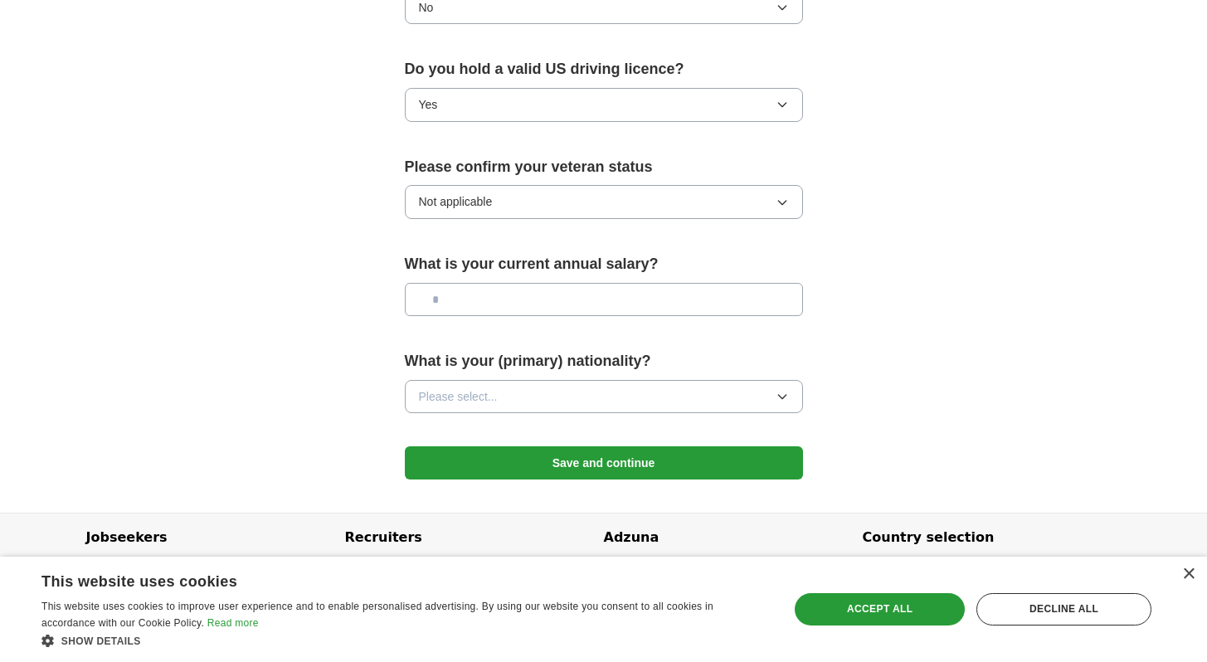
click at [478, 283] on input "text" at bounding box center [604, 299] width 398 height 33
click at [457, 387] on span "Please select..." at bounding box center [458, 396] width 79 height 18
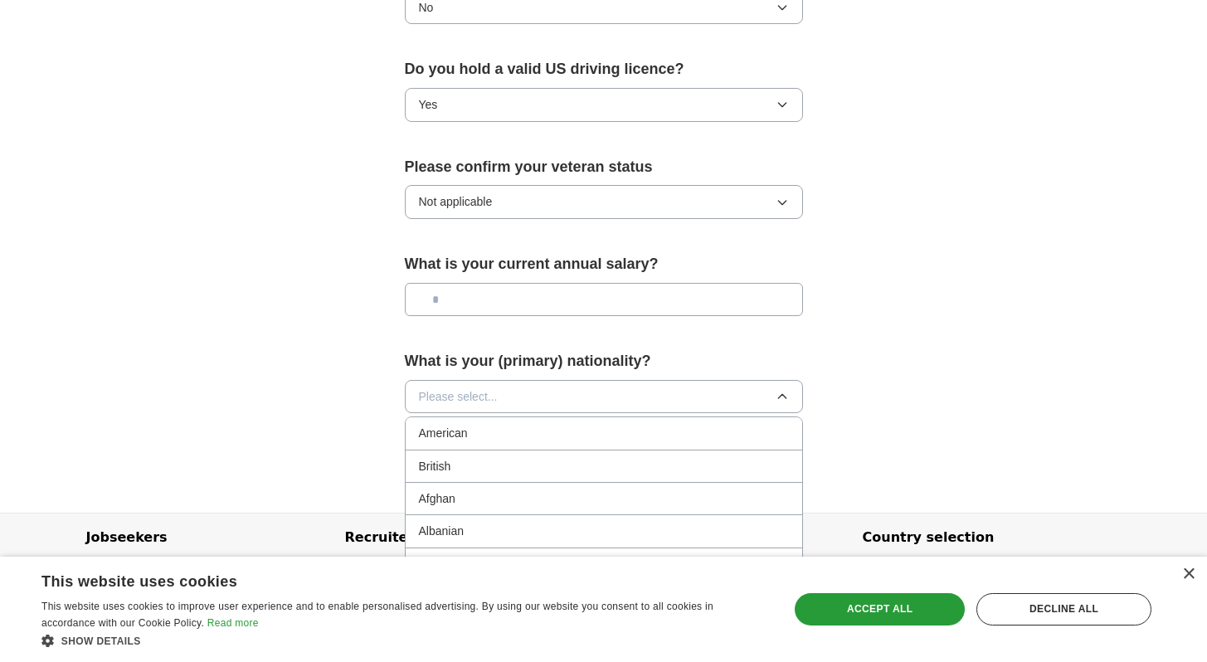
click at [469, 387] on span "Please select..." at bounding box center [458, 396] width 79 height 18
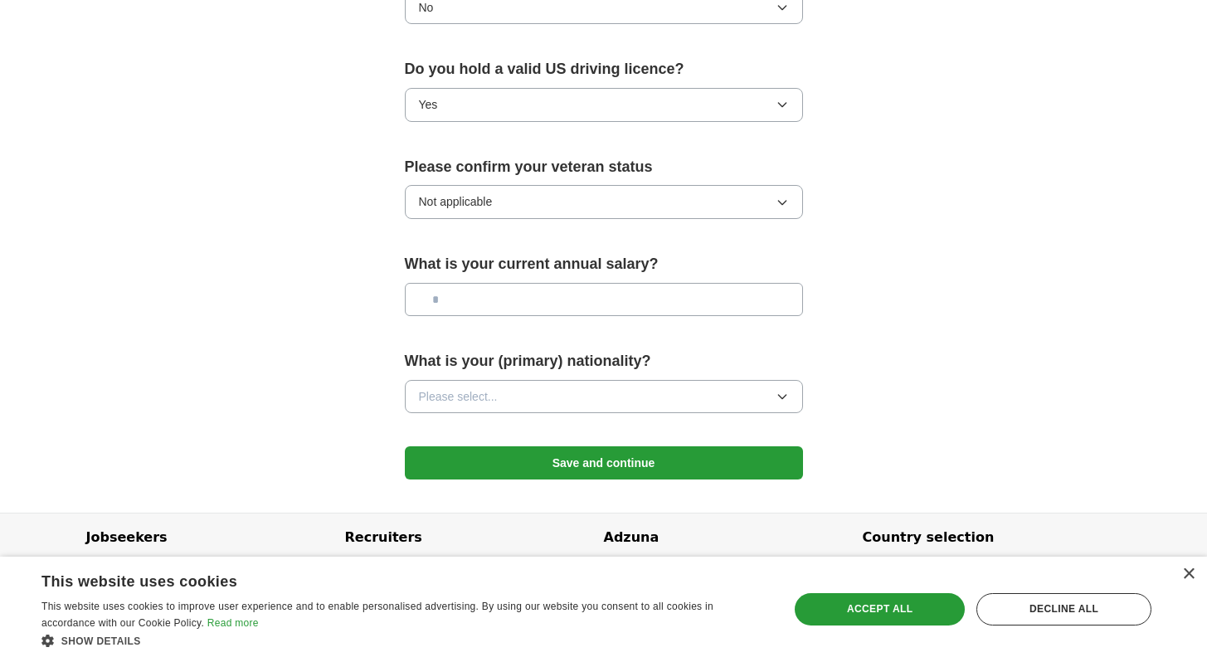
click at [467, 387] on span "Please select..." at bounding box center [458, 396] width 79 height 18
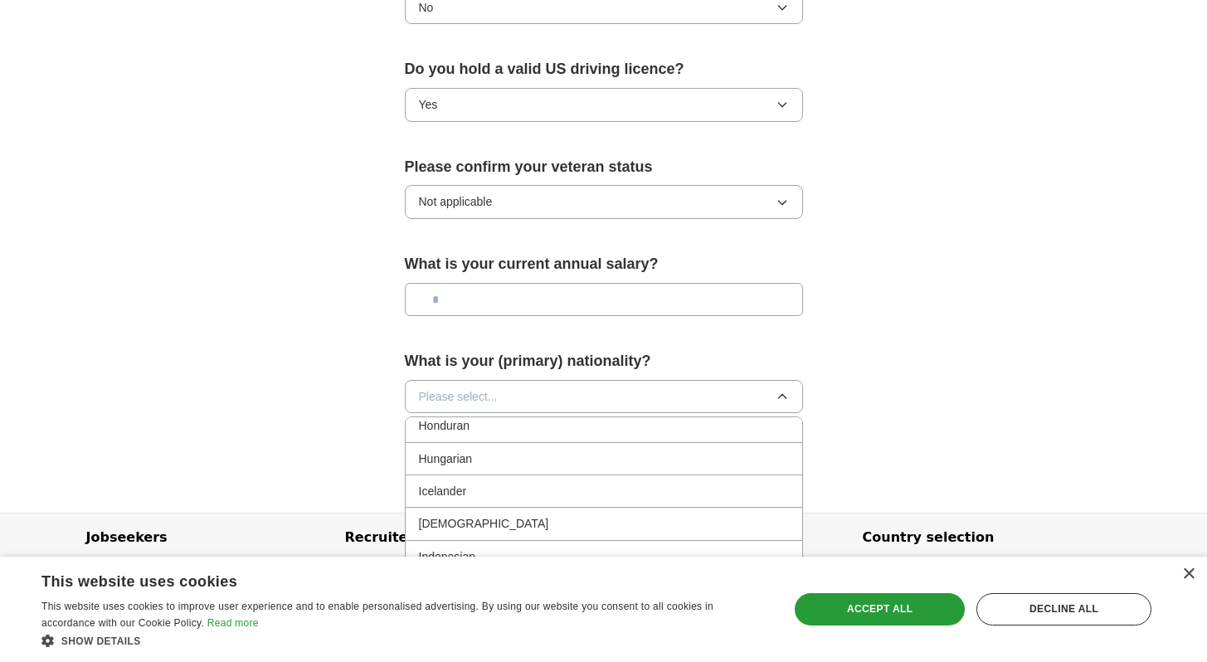
scroll to position [2606, 0]
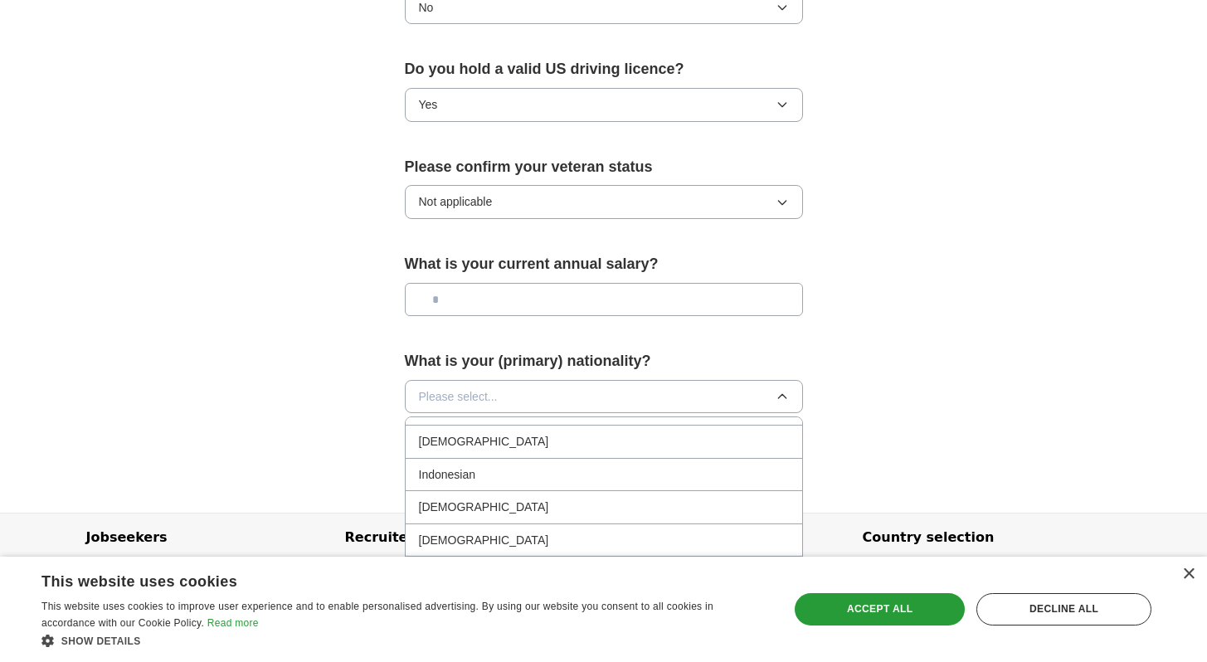
click at [469, 432] on div "[DEMOGRAPHIC_DATA]" at bounding box center [604, 441] width 370 height 18
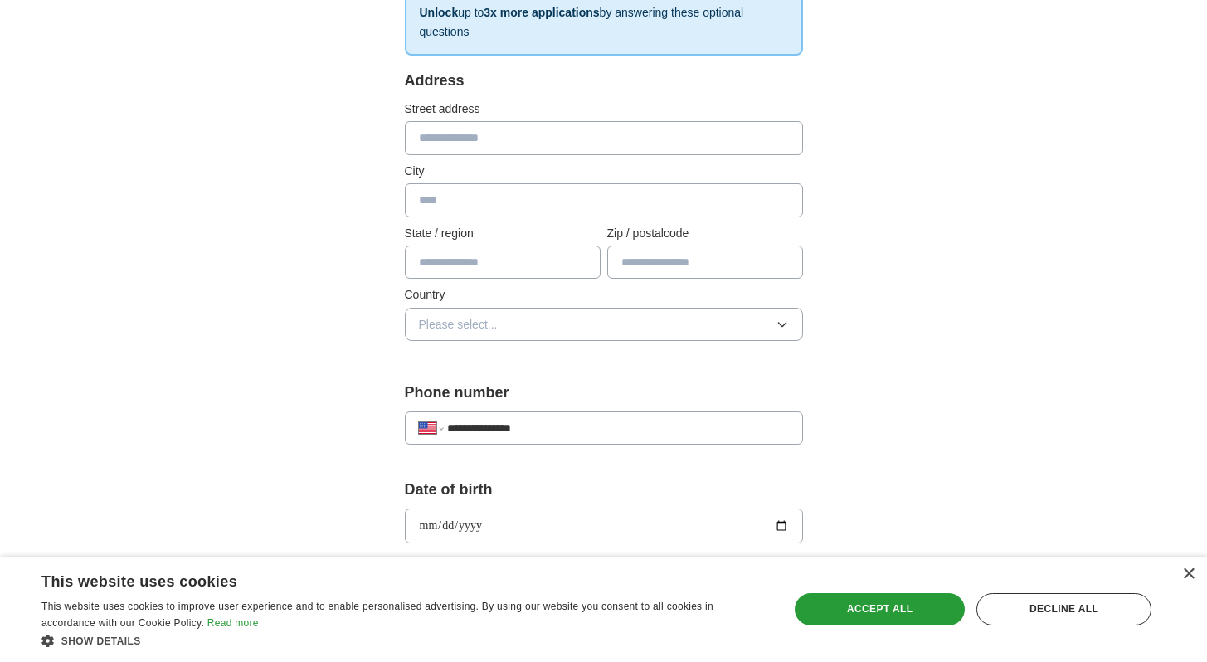
scroll to position [286, 0]
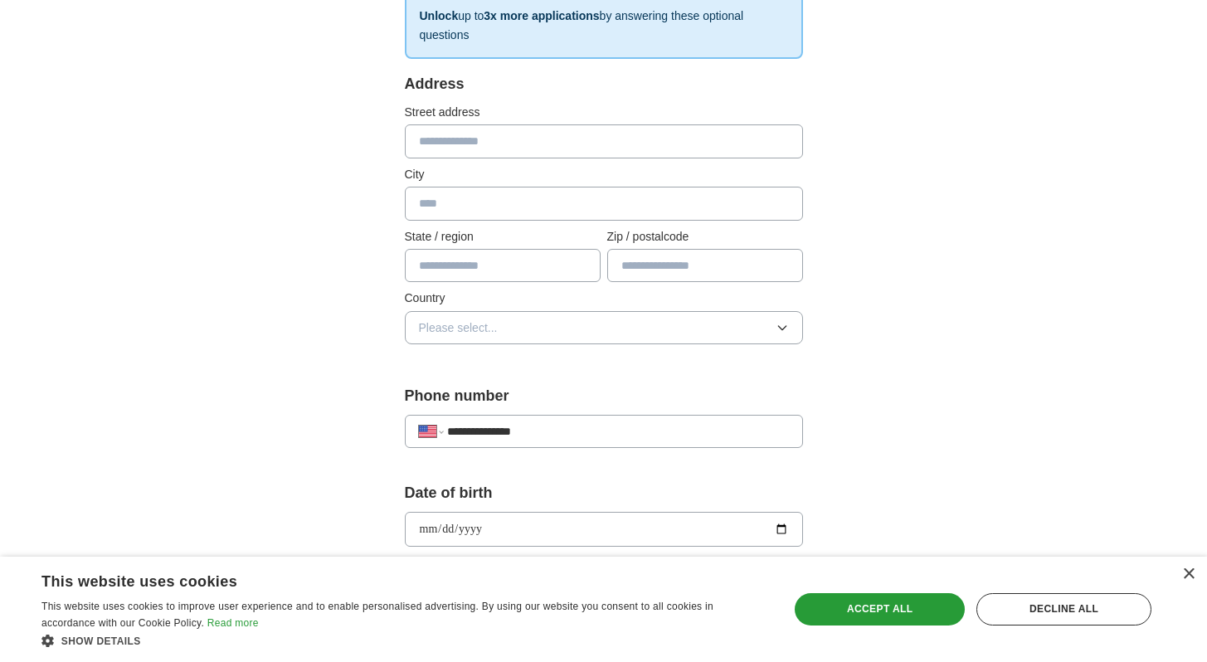
click at [446, 257] on input "text" at bounding box center [503, 265] width 196 height 33
type input "****"
click at [636, 247] on div "Zip / postalcode" at bounding box center [705, 255] width 196 height 56
click at [505, 352] on div "Address Street address City State / region **** Zip / postalcode Country Please…" at bounding box center [604, 218] width 398 height 292
click at [528, 342] on button "Please select..." at bounding box center [604, 327] width 398 height 33
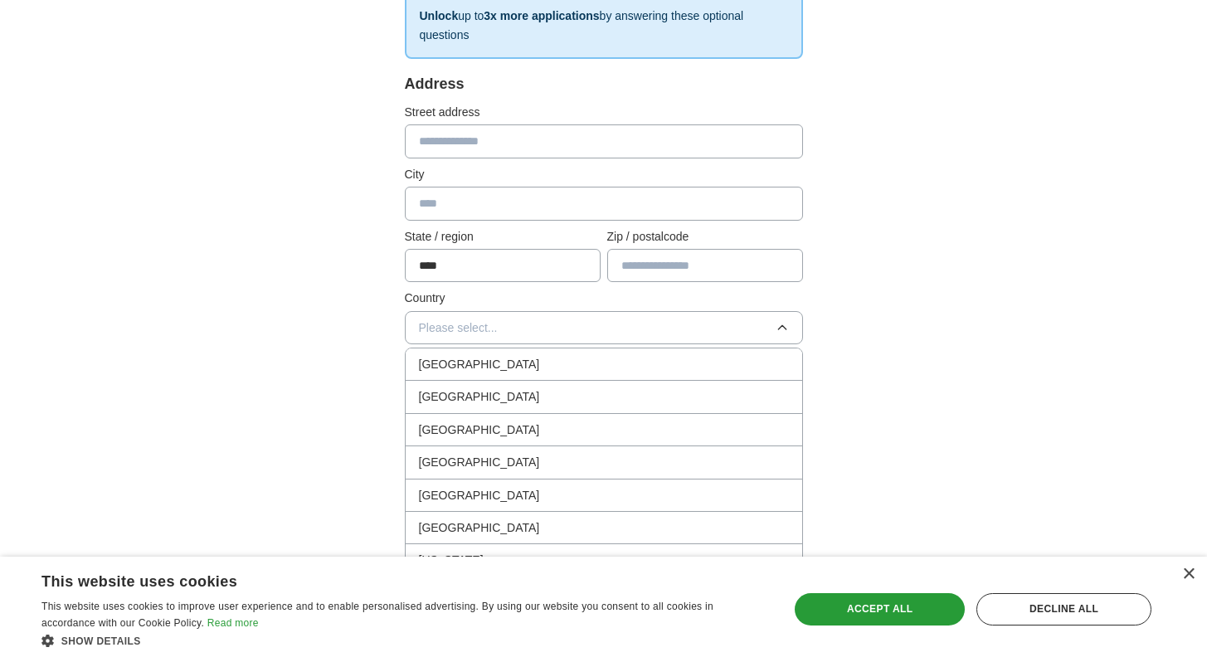
click at [491, 385] on li "[GEOGRAPHIC_DATA]" at bounding box center [604, 397] width 397 height 32
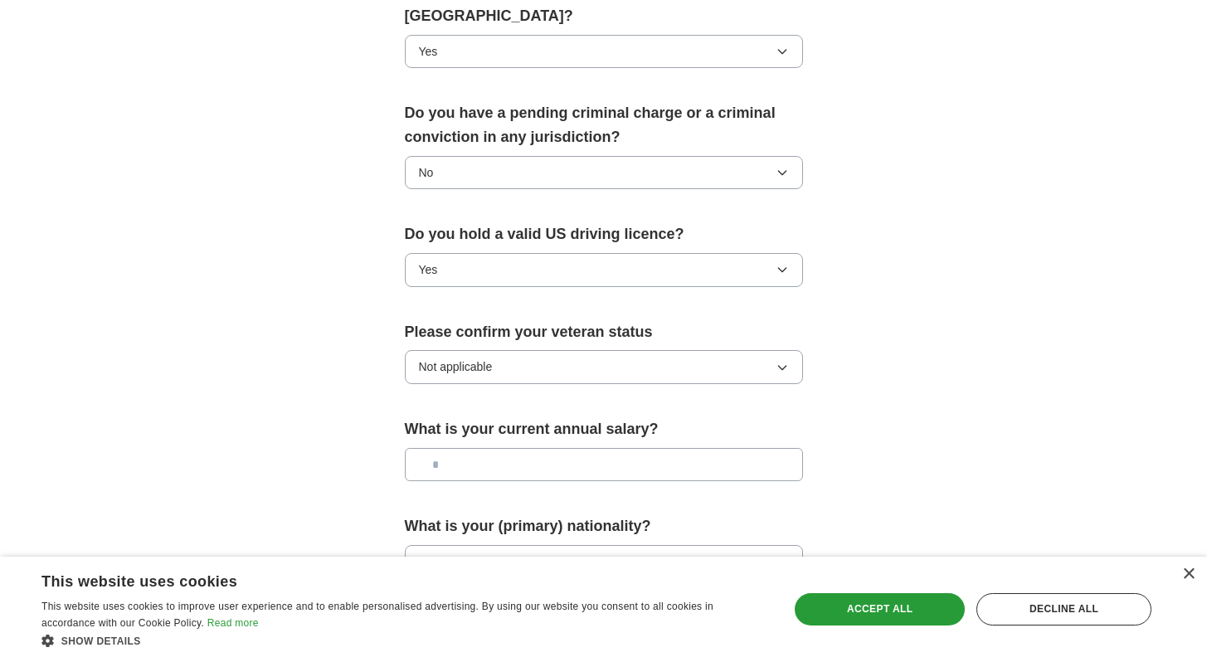
scroll to position [1051, 0]
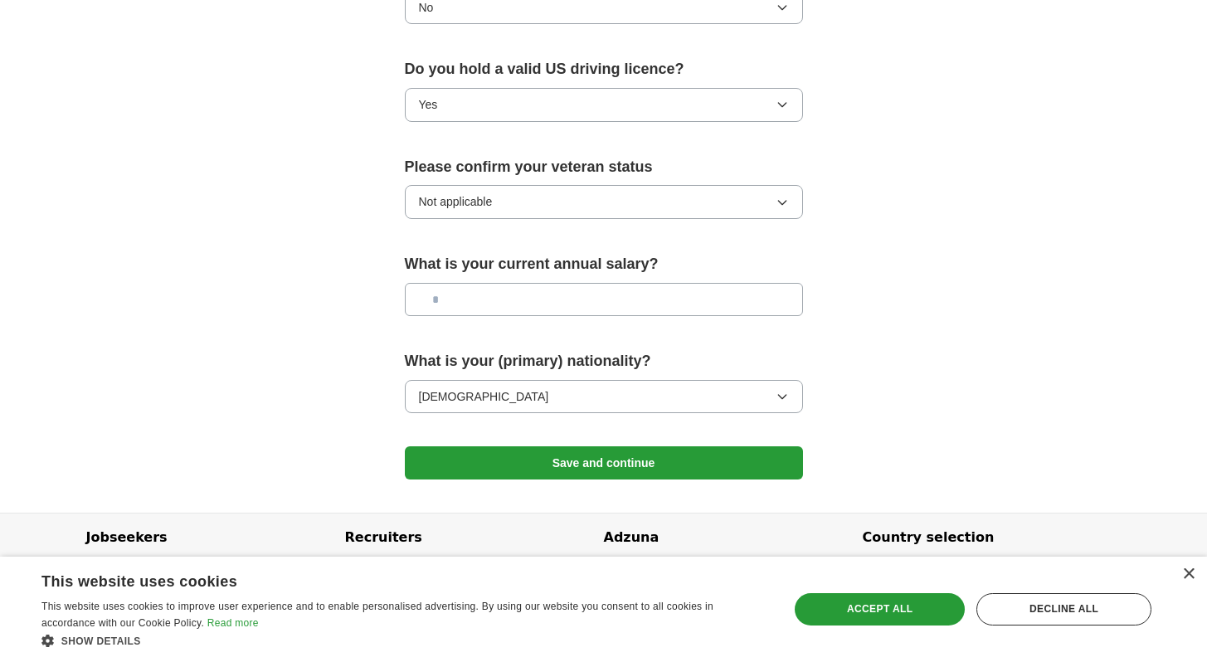
click at [614, 446] on button "Save and continue" at bounding box center [604, 462] width 398 height 33
